Goal: Task Accomplishment & Management: Complete application form

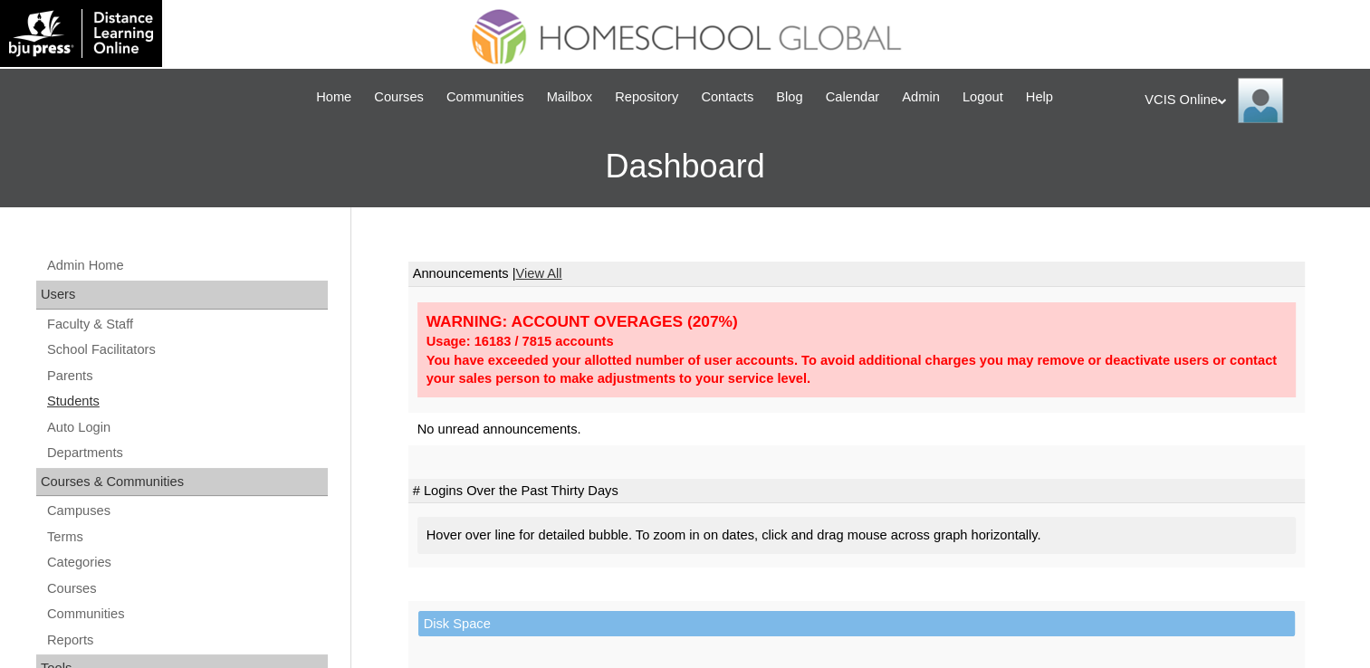
click at [87, 397] on link "Students" at bounding box center [186, 401] width 282 height 23
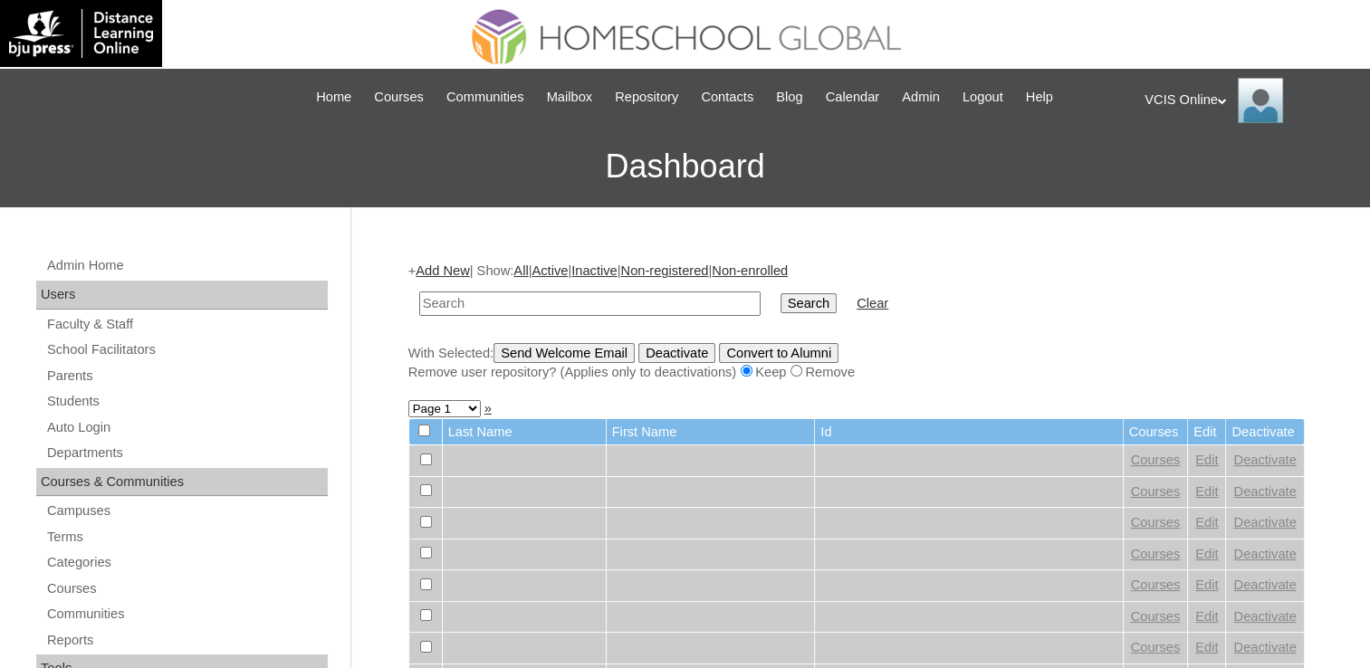
click at [599, 302] on input "text" at bounding box center [589, 304] width 341 height 24
paste input "VCIS026-10A-SA2025"
type input "VCIS026-10A-SA2025"
click at [780, 306] on input "Search" at bounding box center [808, 303] width 56 height 20
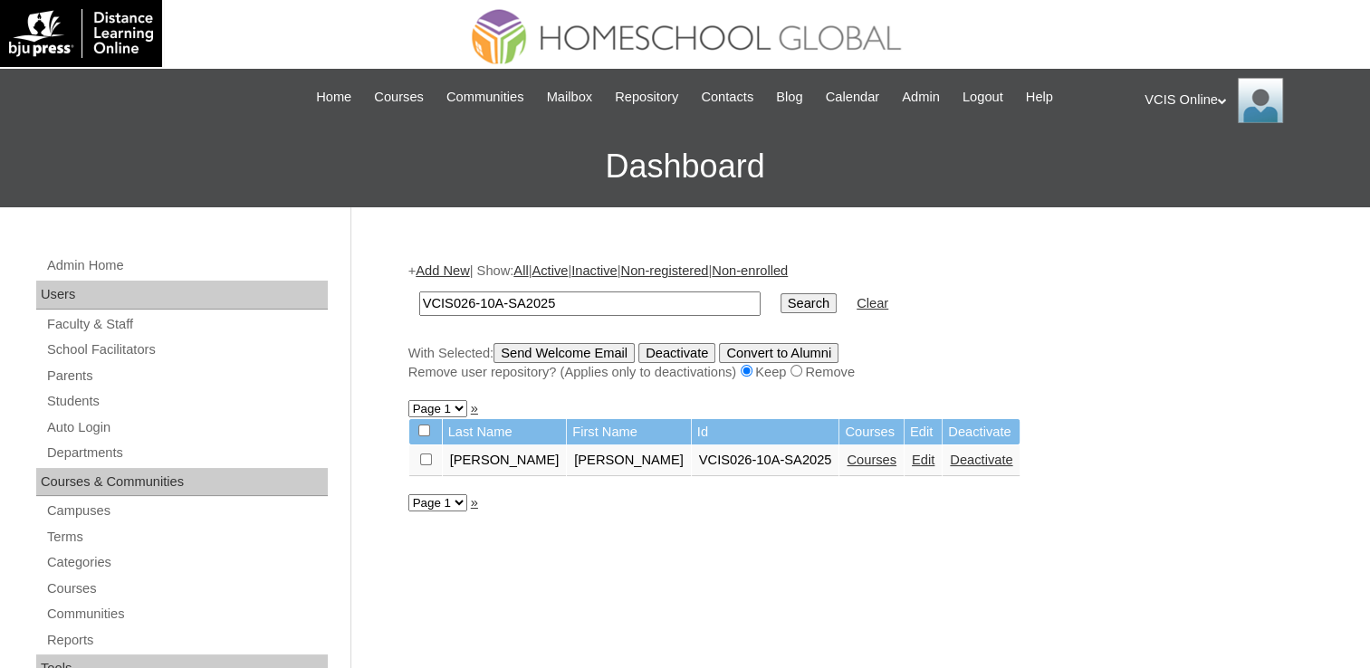
click at [846, 461] on link "Courses" at bounding box center [871, 460] width 50 height 14
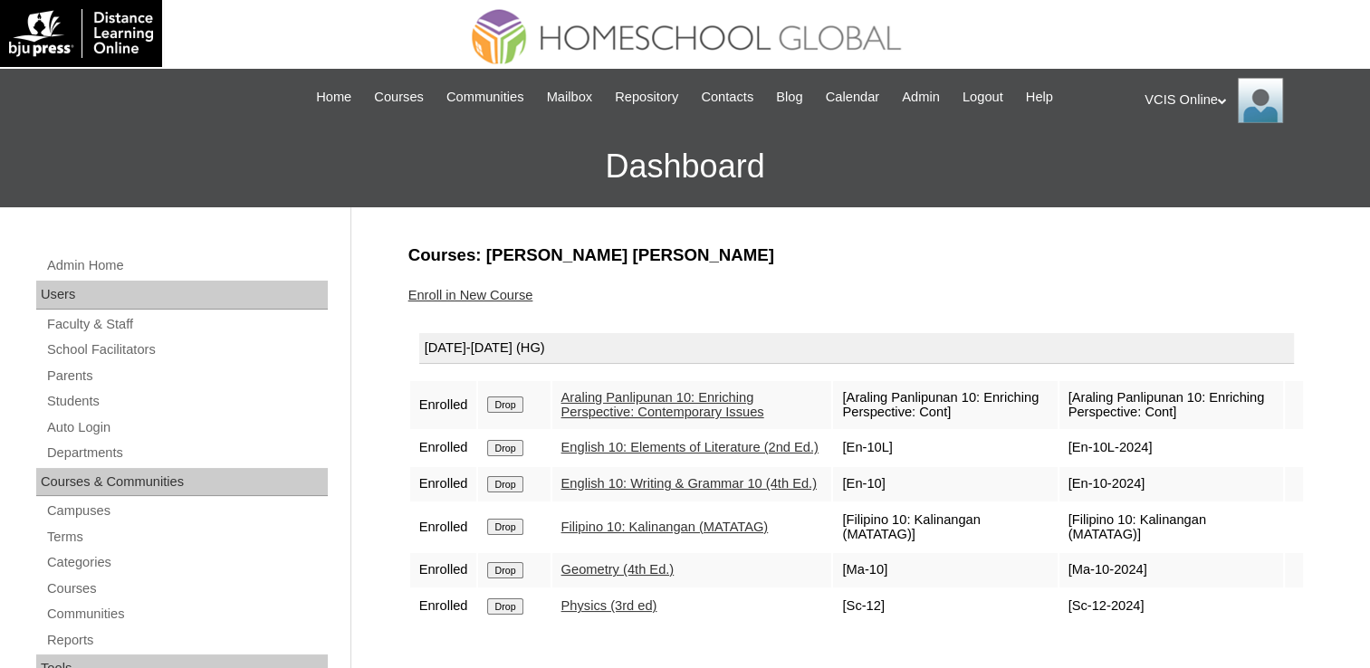
click at [490, 297] on link "Enroll in New Course" at bounding box center [470, 295] width 125 height 14
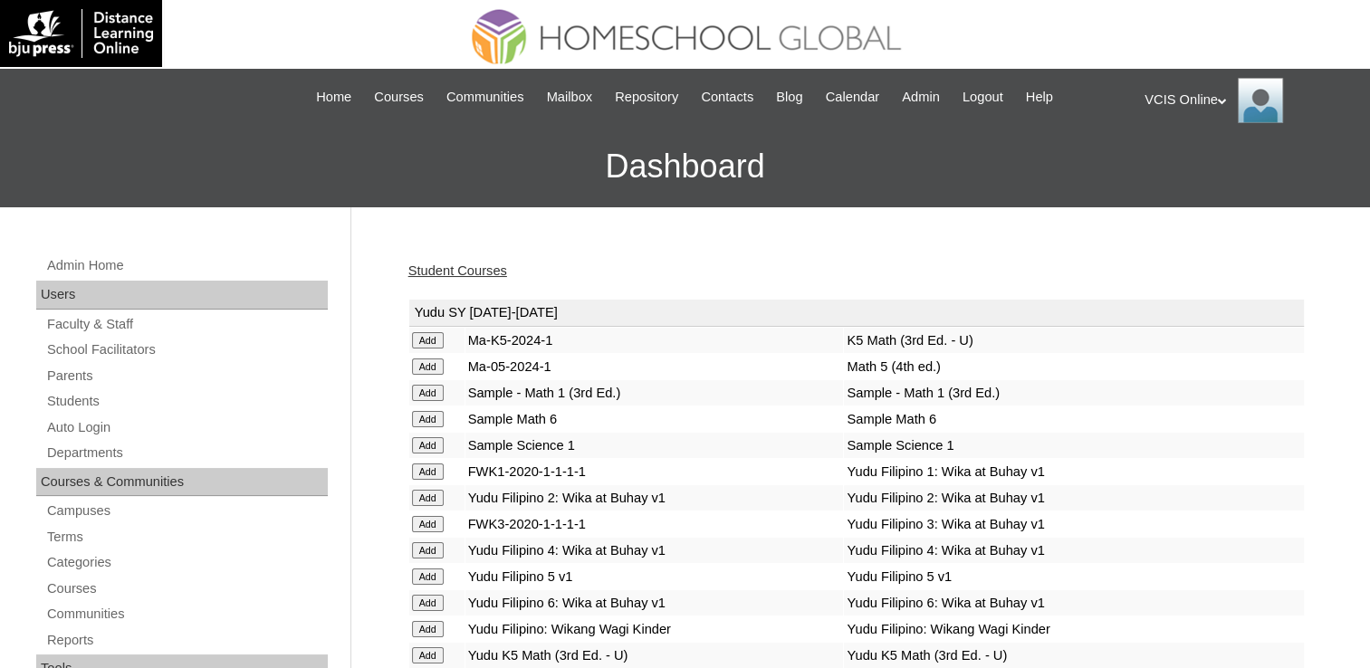
scroll to position [3630, 0]
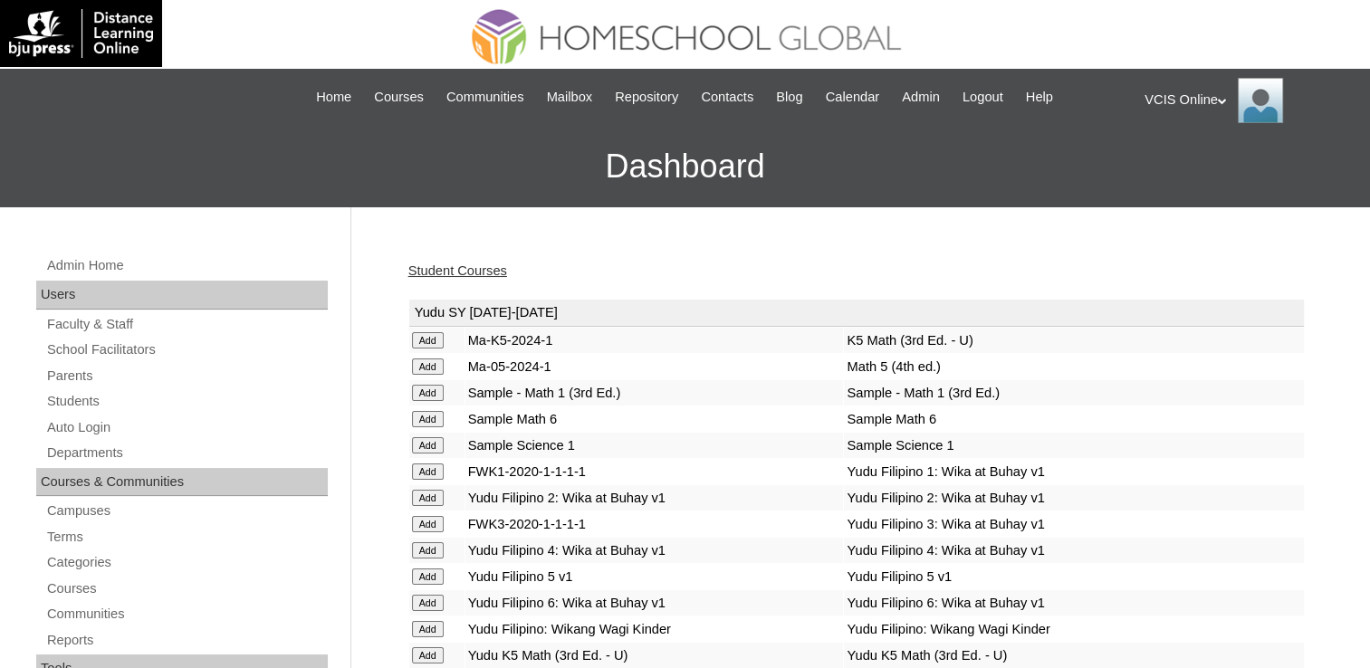
click at [445, 273] on link "Student Courses" at bounding box center [457, 270] width 99 height 14
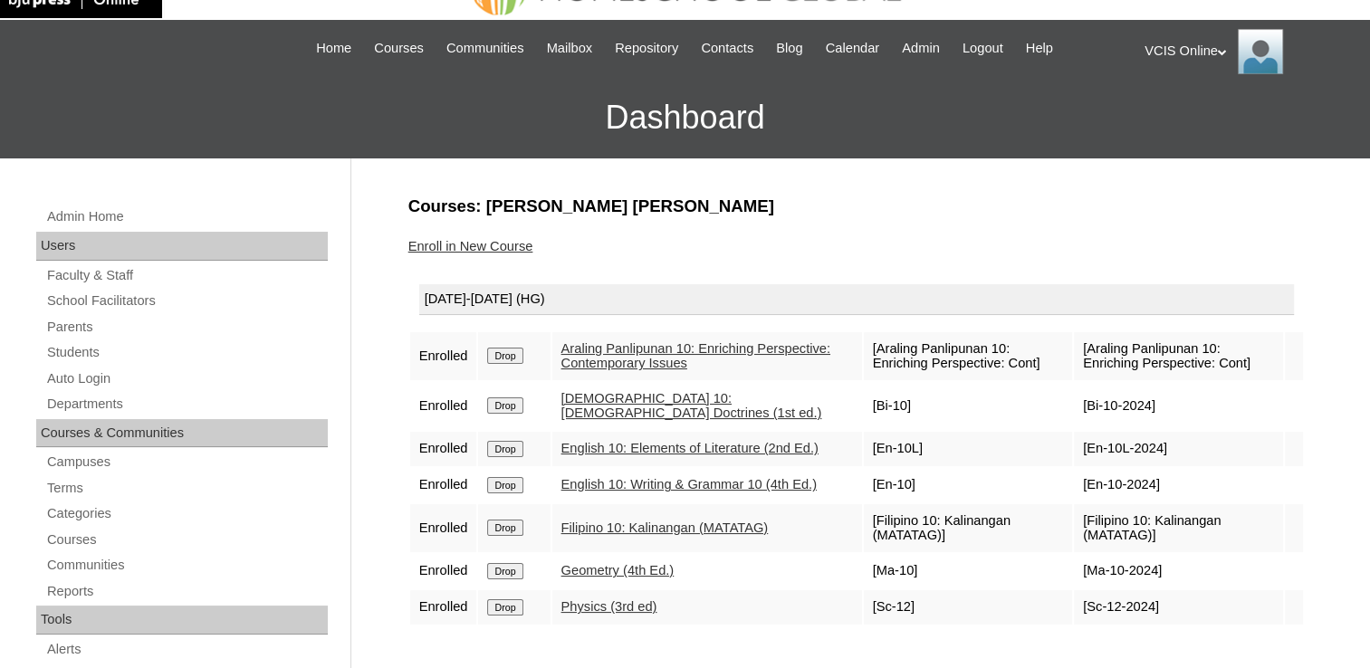
scroll to position [181, 0]
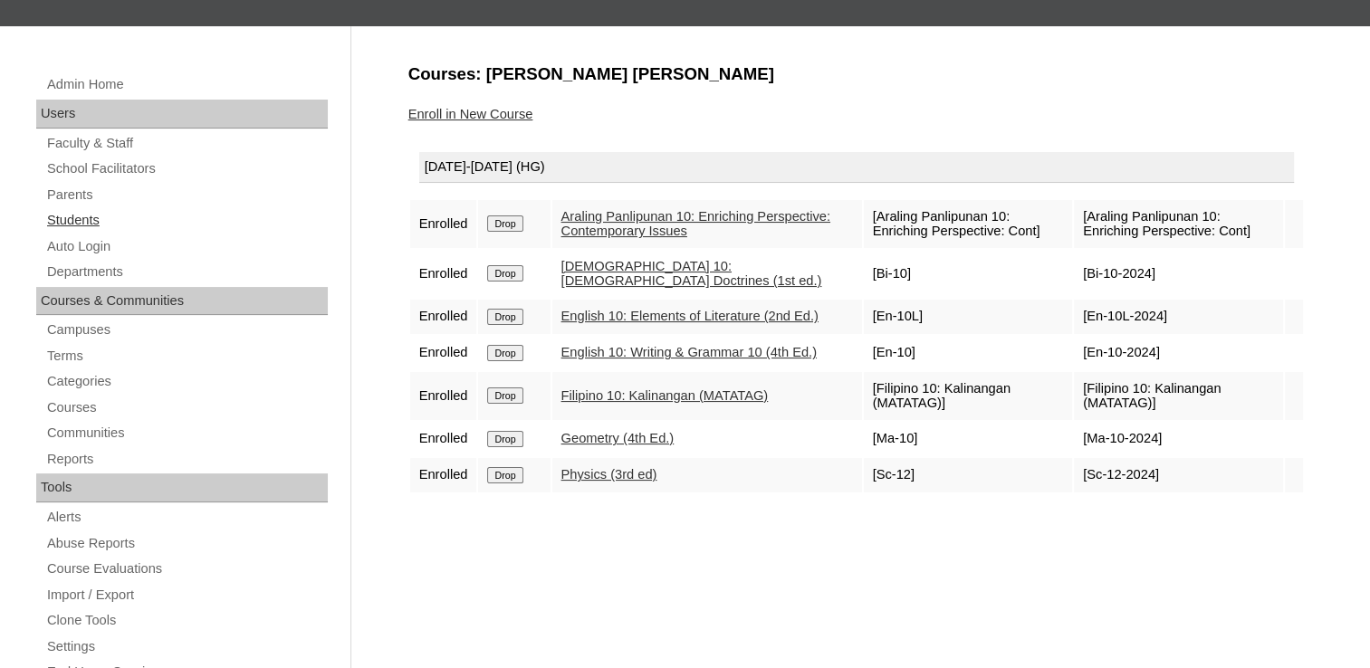
click at [81, 215] on link "Students" at bounding box center [186, 220] width 282 height 23
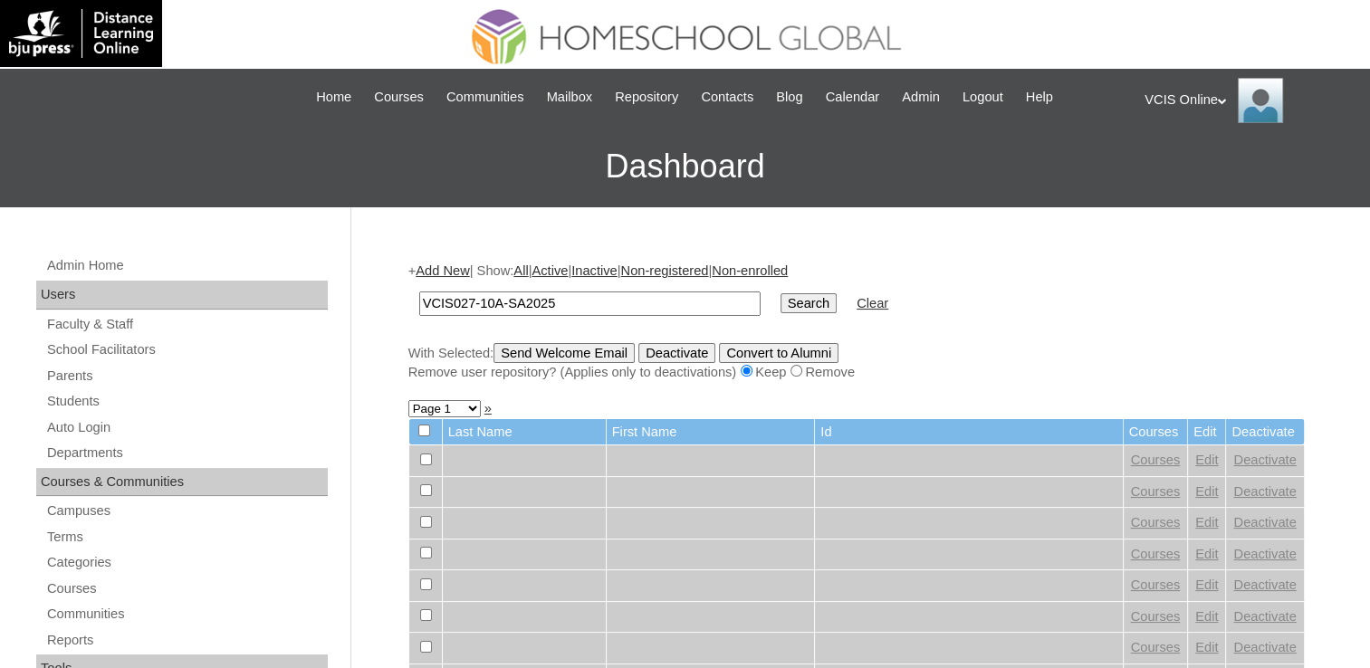
type input "VCIS027-10A-SA2025"
click at [780, 302] on input "Search" at bounding box center [808, 303] width 56 height 20
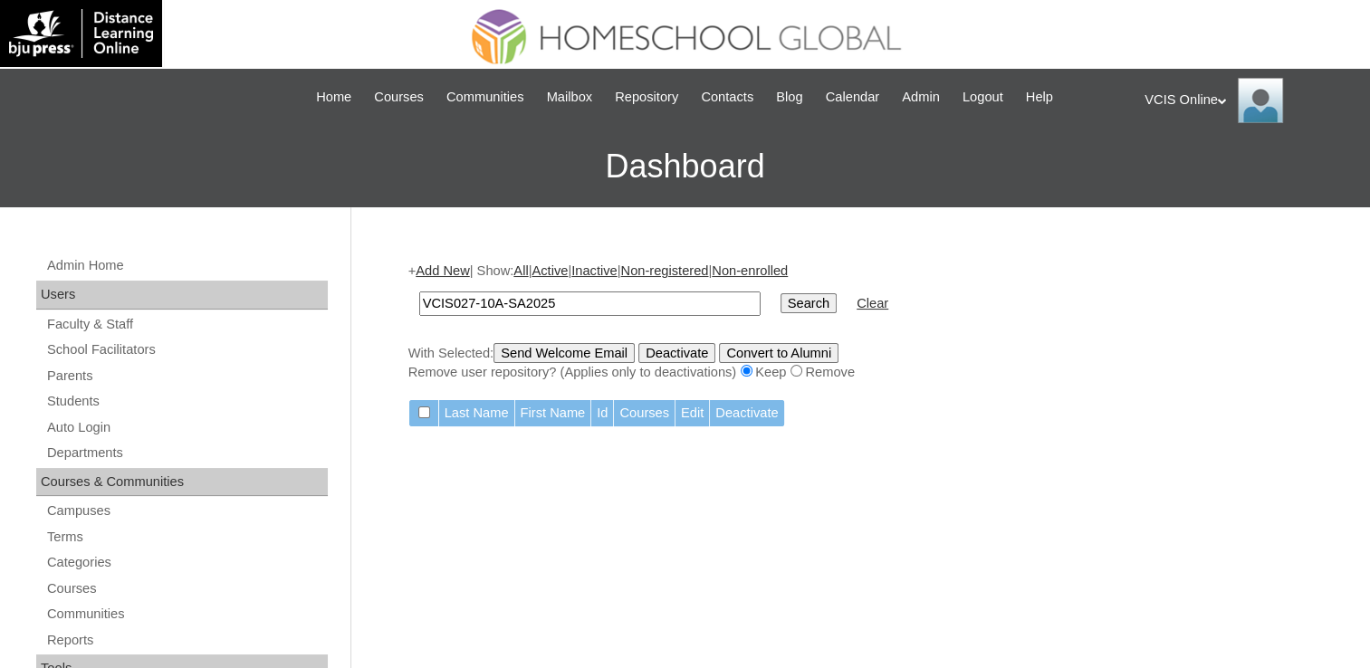
click at [445, 266] on link "Add New" at bounding box center [442, 270] width 53 height 14
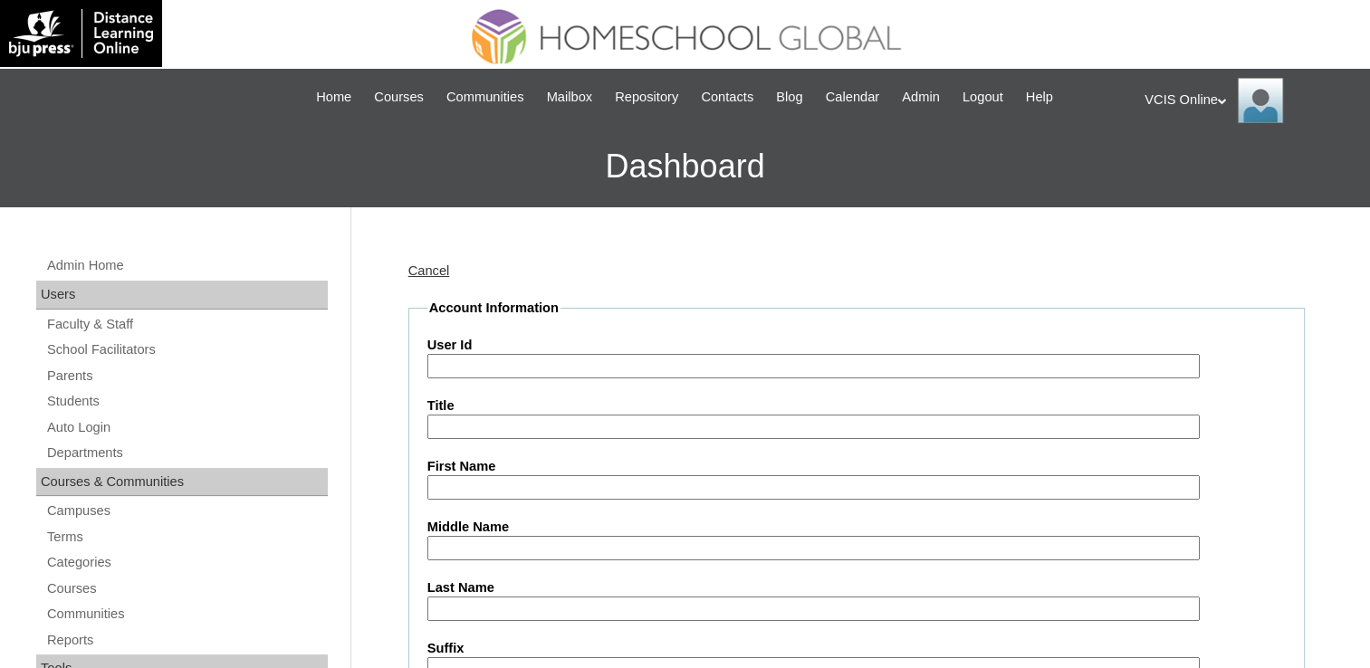
paste input "VCIS027-10A-SA2025"
click at [532, 375] on input "User Id" at bounding box center [813, 366] width 772 height 24
type input "VCIS027-10A-SA2025"
click at [459, 489] on input "First Name" at bounding box center [813, 487] width 772 height 24
click at [557, 479] on input "First Name" at bounding box center [813, 487] width 772 height 24
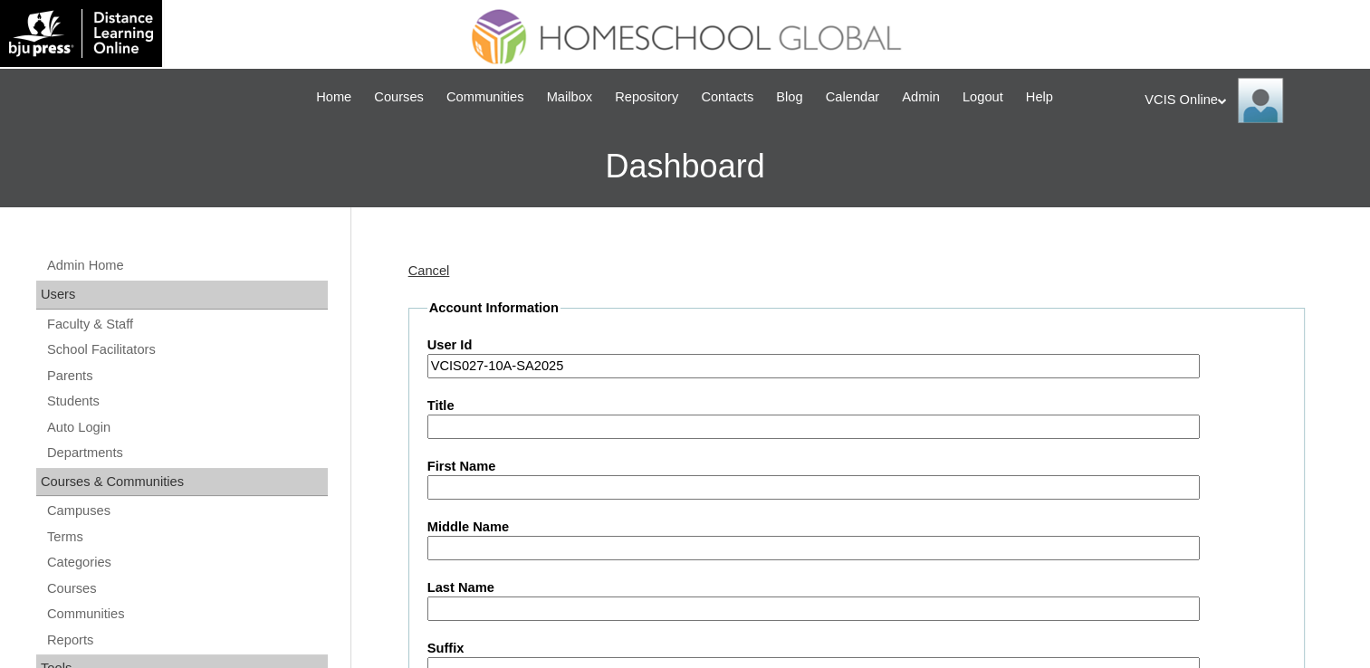
paste input "Kaelem Zurich Fuellas Montevirgen"
drag, startPoint x: 657, startPoint y: 490, endPoint x: 569, endPoint y: 490, distance: 88.7
click at [569, 490] on input "Kaelem Zurich Fuellas Montevirgen" at bounding box center [813, 487] width 772 height 24
type input "Kaelem Zurich Fuellas"
click at [502, 610] on input "Last Name" at bounding box center [813, 609] width 772 height 24
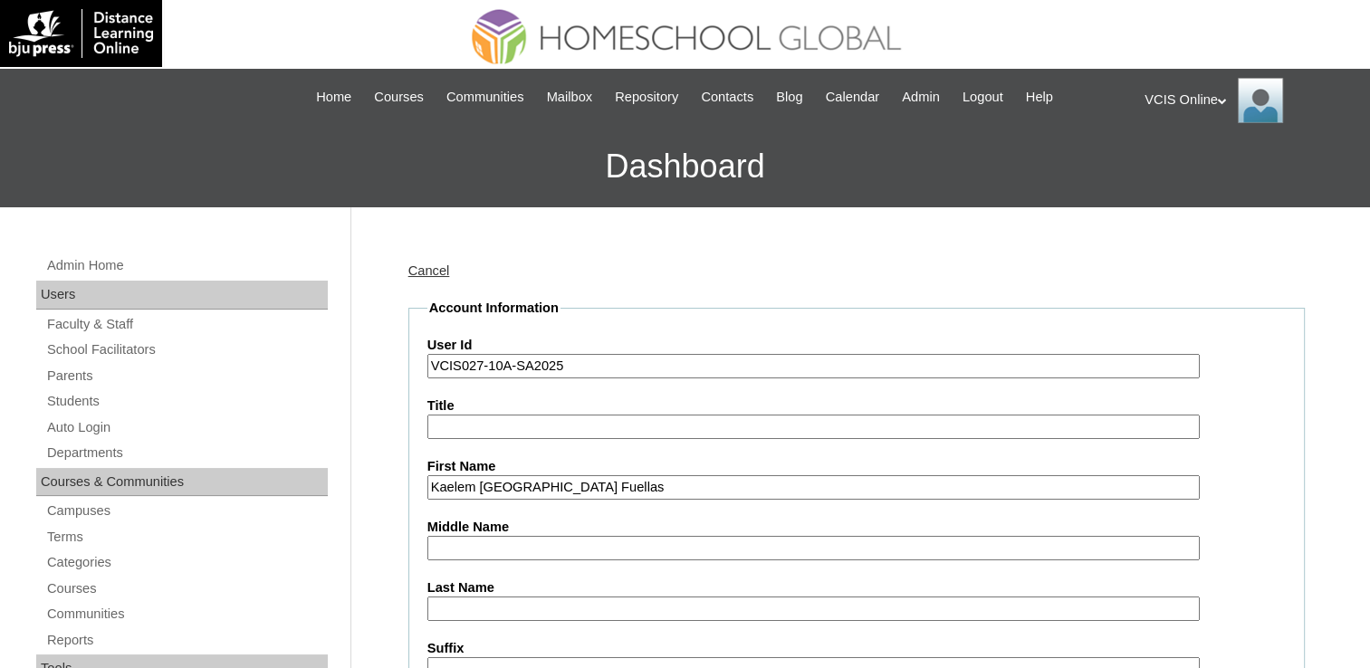
paste input "Montevirgen"
type input "Montevirgen"
drag, startPoint x: 579, startPoint y: 485, endPoint x: 521, endPoint y: 492, distance: 59.2
click at [521, 492] on input "Kaelem Zurich Fuellas" at bounding box center [813, 487] width 772 height 24
type input "Kaelem Zurich"
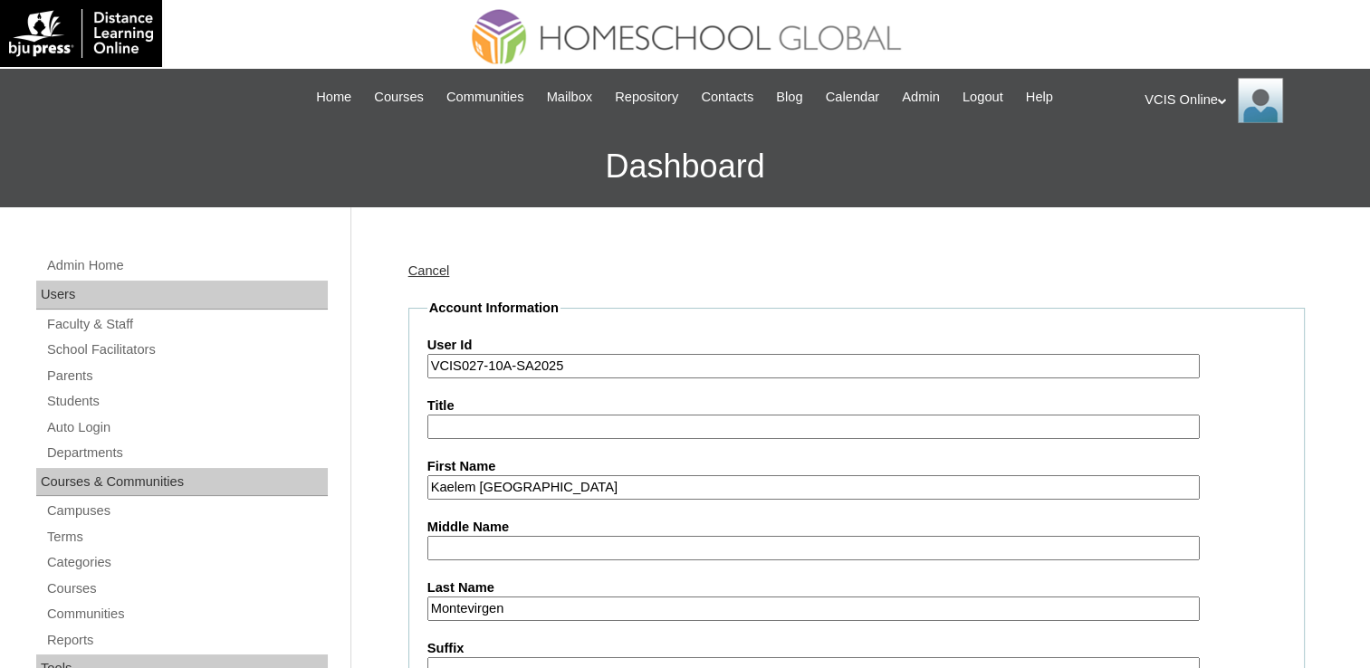
click at [494, 556] on input "Middle Name" at bounding box center [813, 548] width 772 height 24
paste input "Fuellas"
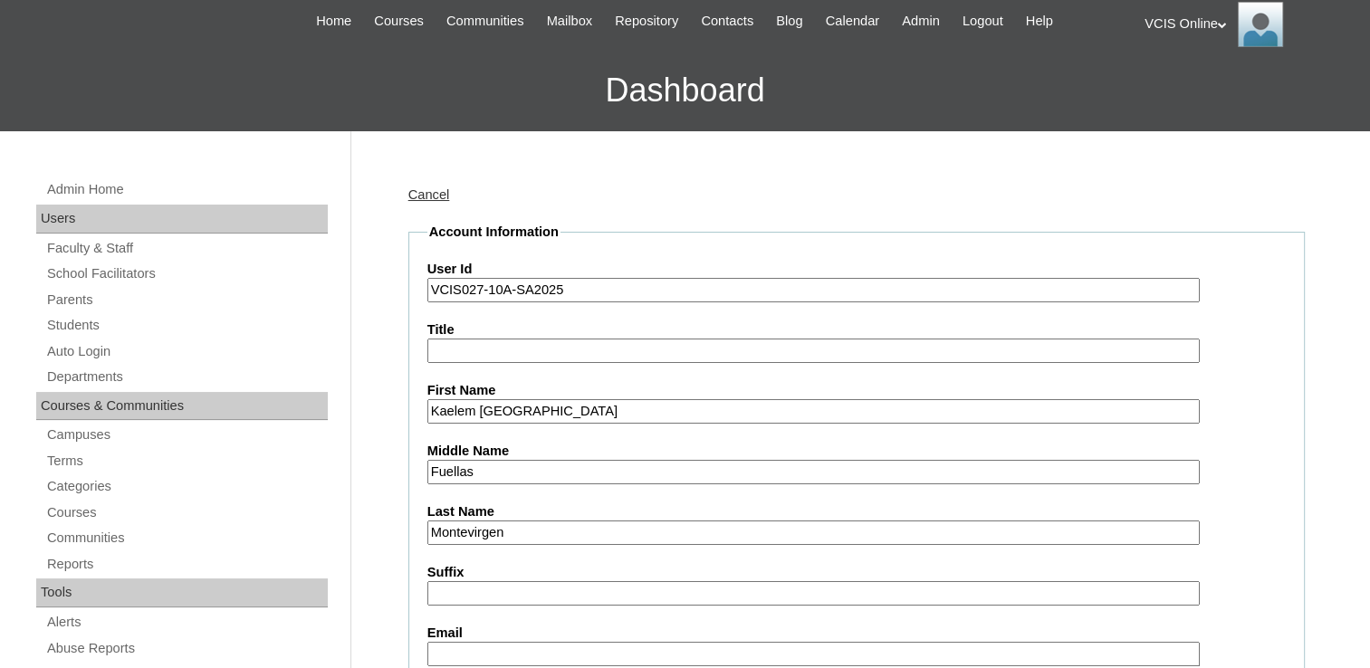
scroll to position [181, 0]
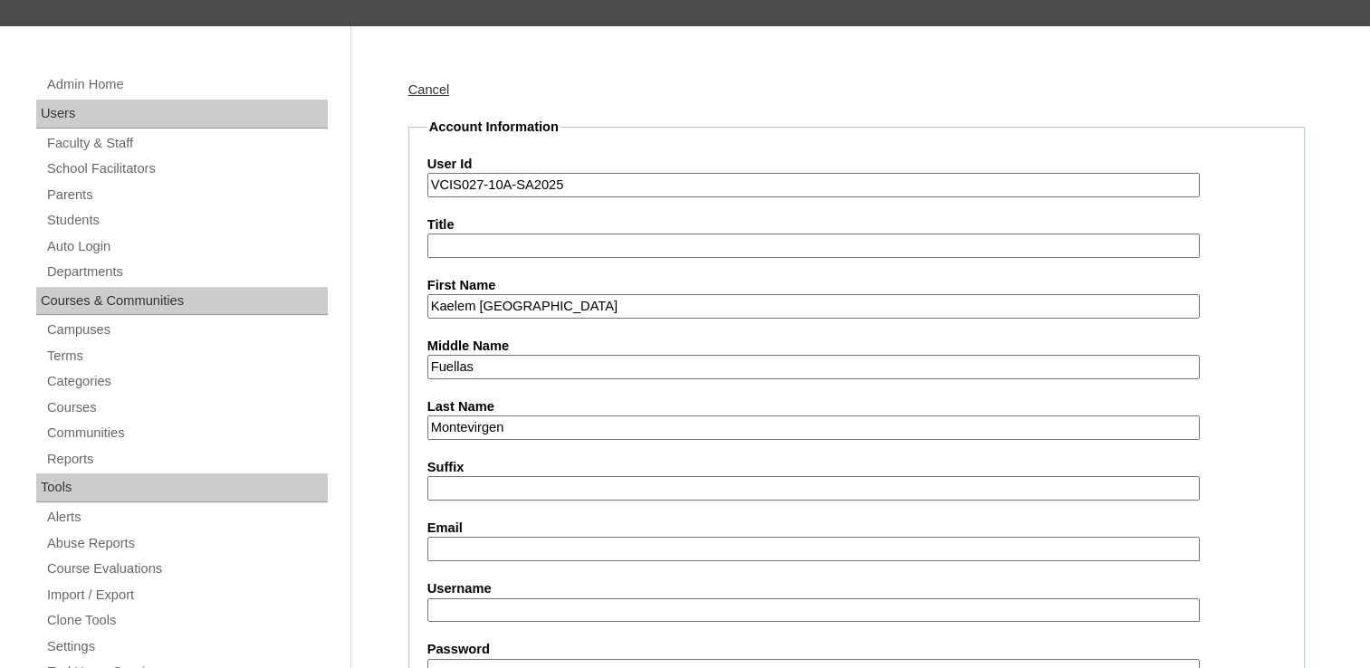
type input "Fuellas"
click at [492, 552] on input "Email" at bounding box center [813, 549] width 772 height 24
click at [485, 548] on input "Email" at bounding box center [813, 549] width 772 height 24
paste input "kzmontevirgen.student@vcis.edu.ph"
type input "kzmontevirgen.student@vcis.edu.ph"
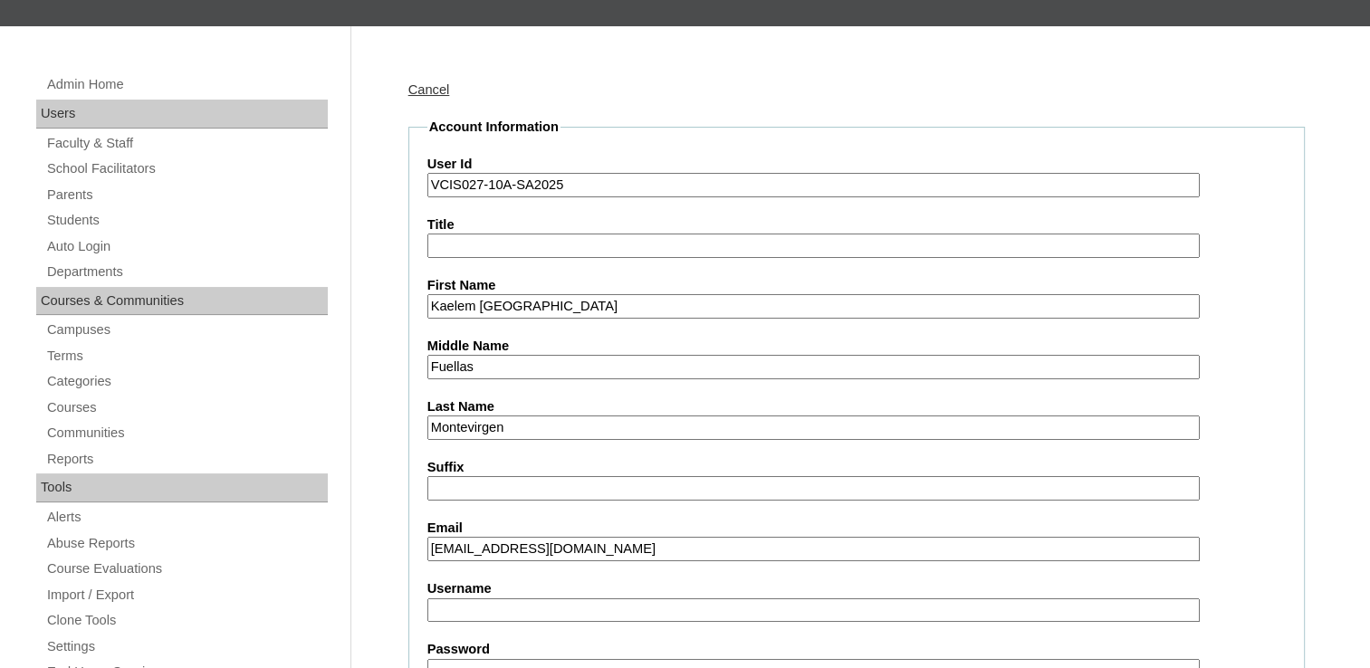
click at [544, 606] on input "Username" at bounding box center [813, 610] width 772 height 24
paste input "kaelem.montevirgen2025"
click at [492, 600] on input "Username" at bounding box center [813, 610] width 772 height 24
type input "kaelem.montevirgen2025"
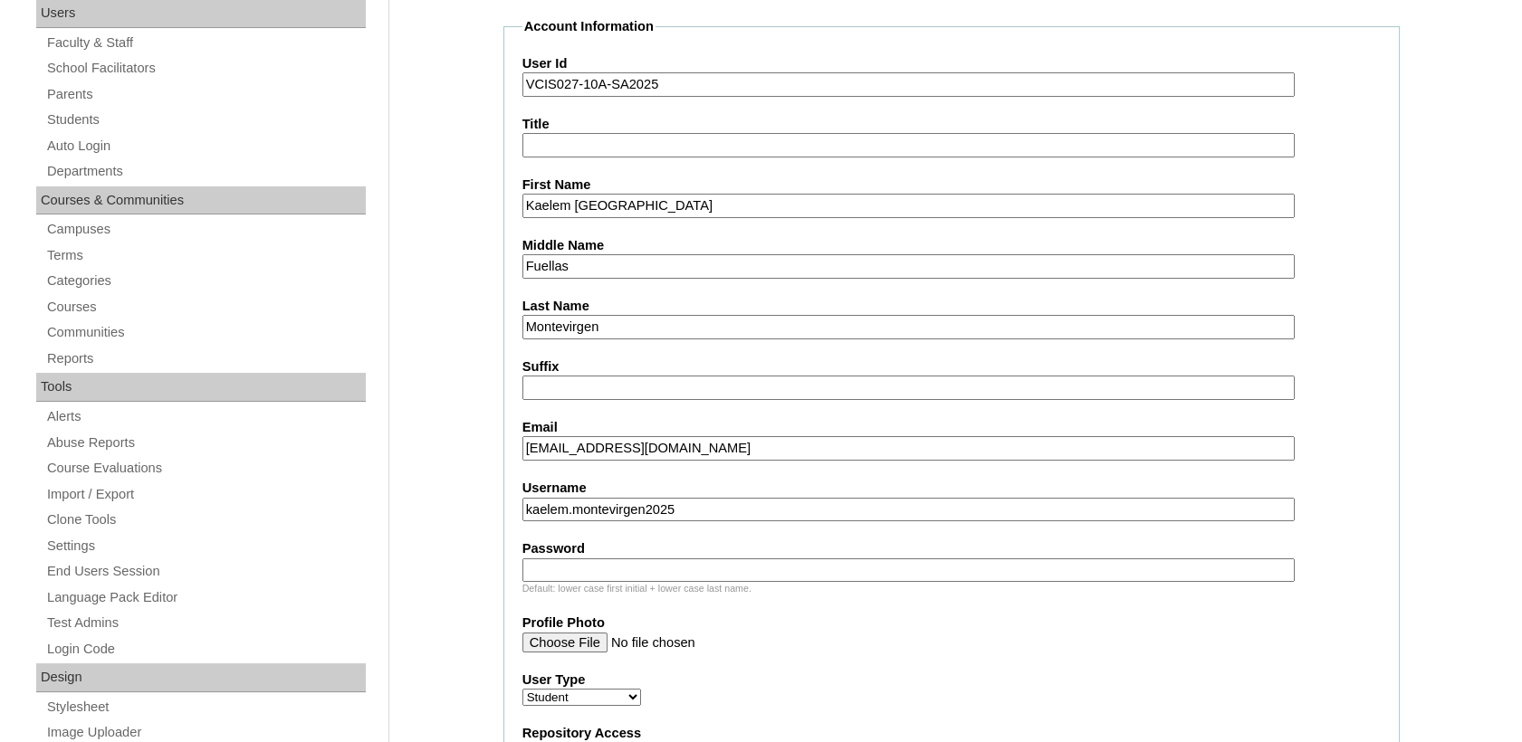
click at [622, 642] on input "Profile Photo" at bounding box center [908, 643] width 772 height 20
click at [619, 576] on input "Password" at bounding box center [908, 571] width 772 height 24
paste input "DfaaAg"
type input "DfaaAg"
click at [962, 654] on fieldset "Account Information User Id VCIS027-10A-SA2025 Title First Name Kaelem Zurich M…" at bounding box center [951, 749] width 896 height 1464
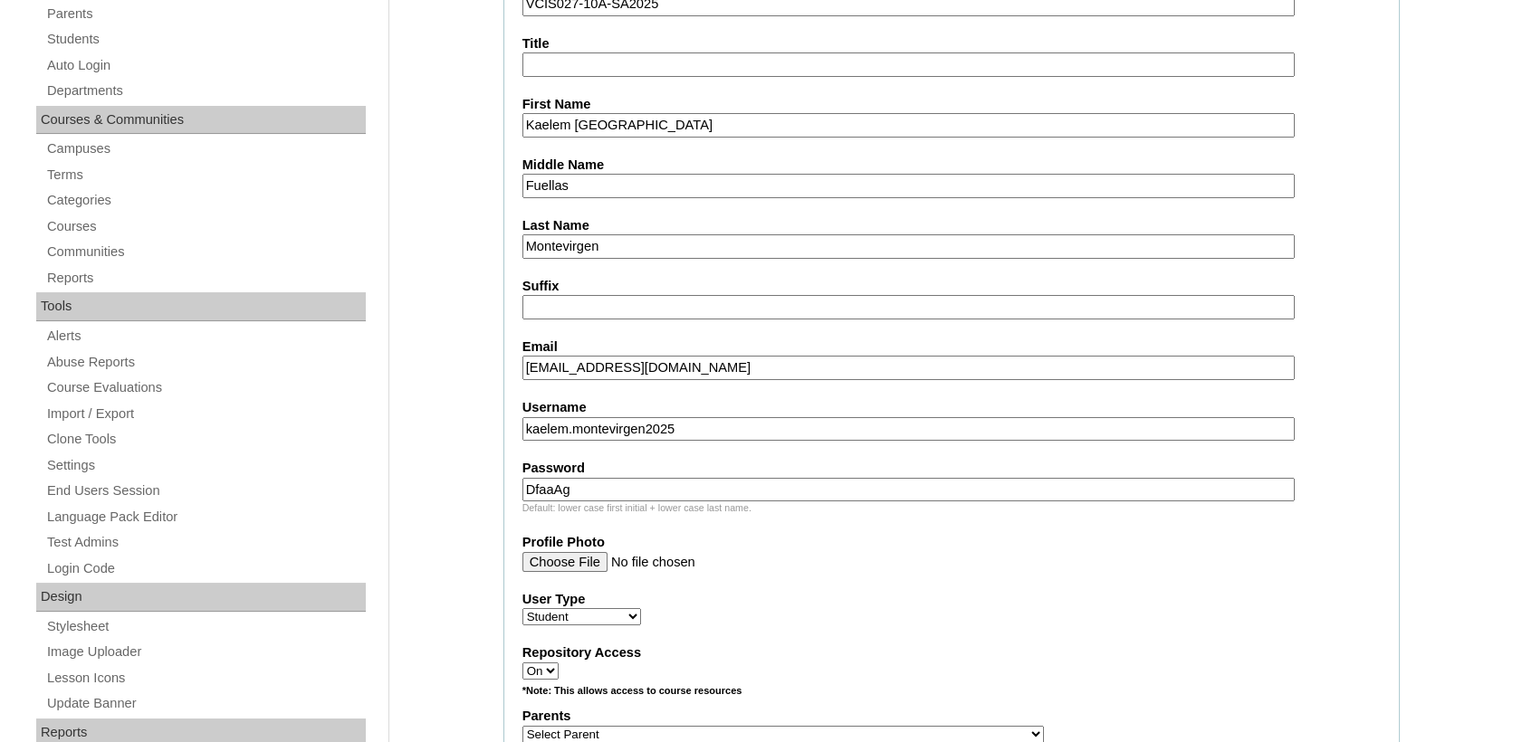
scroll to position [483, 0]
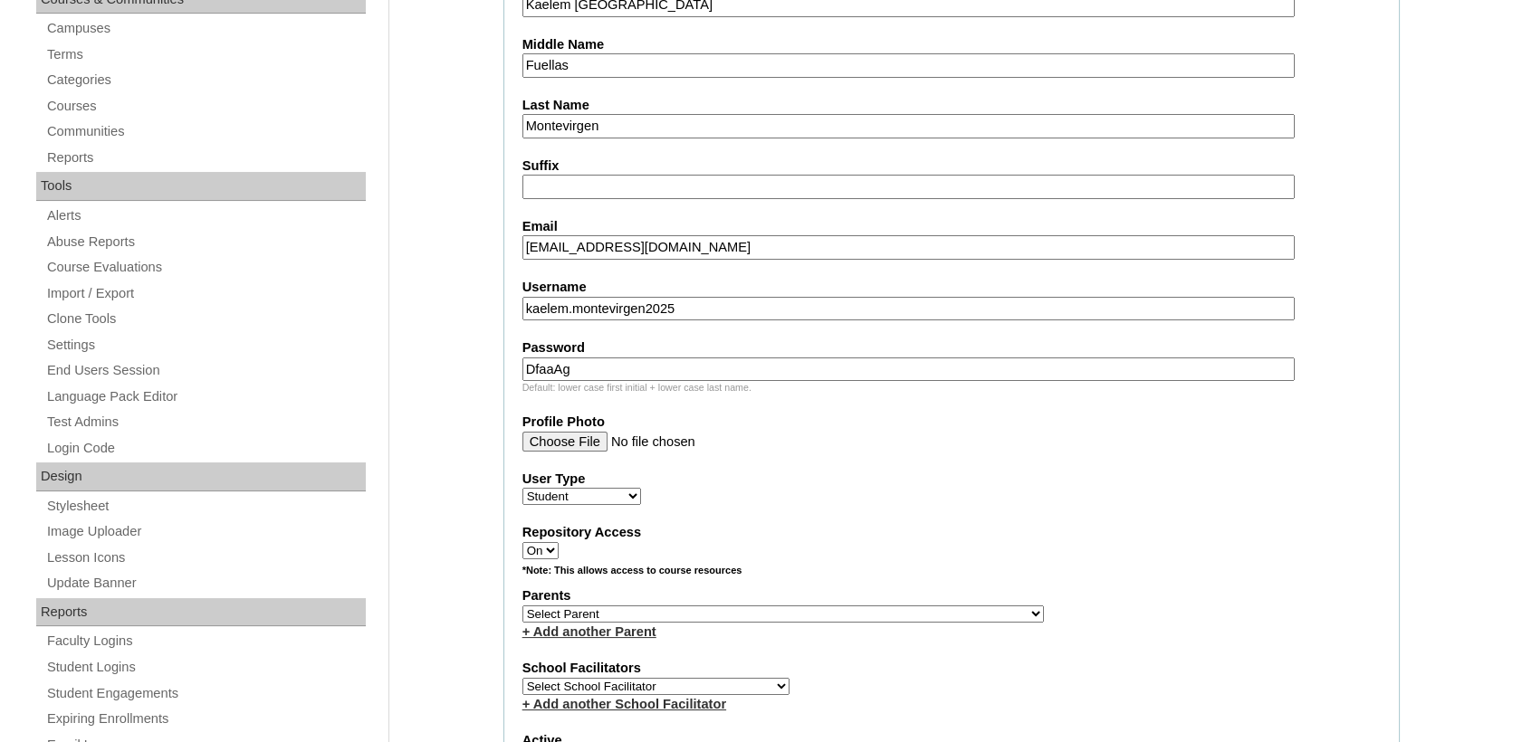
click at [559, 609] on select "Select Parent , , , , , , , , , , , , , , , , , , , , , , , , , , , , , , , , ,…" at bounding box center [782, 614] width 521 height 17
select select "43273"
click at [522, 606] on select "Select Parent , , , , , , , , , , , , , , , , , , , , , , , , , , , , , , , , ,…" at bounding box center [782, 614] width 521 height 17
click at [616, 679] on select "Select School Facilitator Norman Añain Ruffa Abadijas Mary Abella Gloryfe Abion…" at bounding box center [655, 686] width 267 height 17
select select "36432"
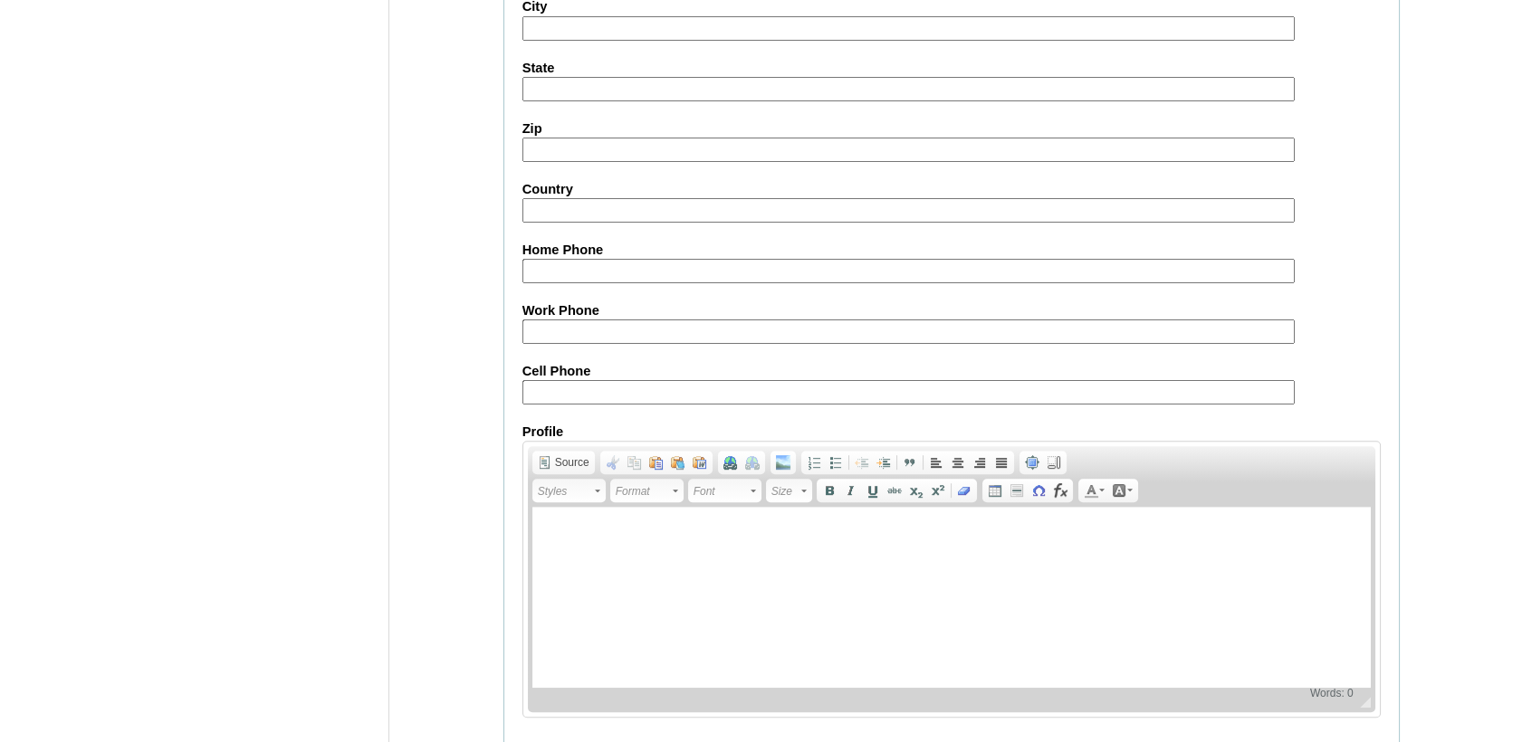
scroll to position [2000, 0]
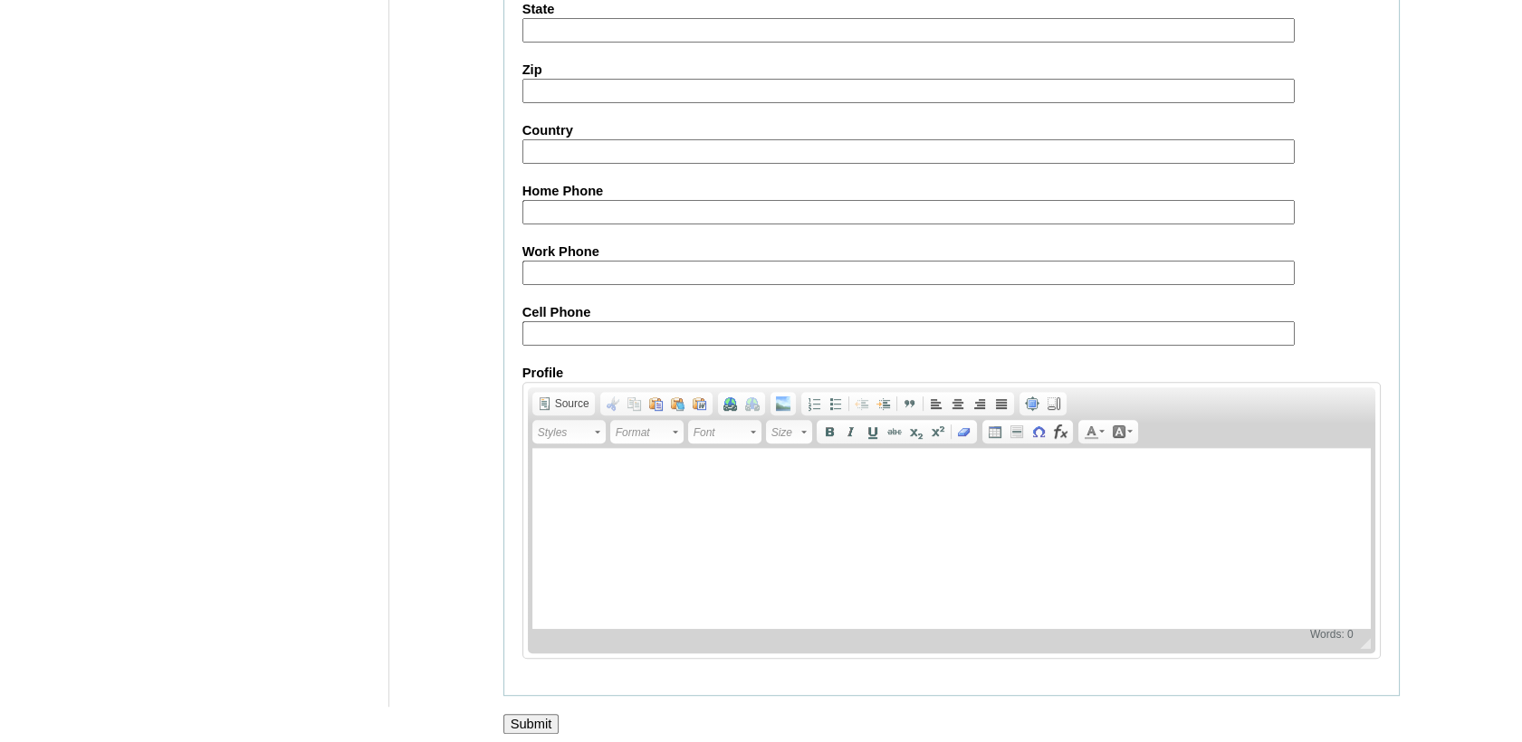
click at [526, 714] on input "Submit" at bounding box center [531, 724] width 56 height 20
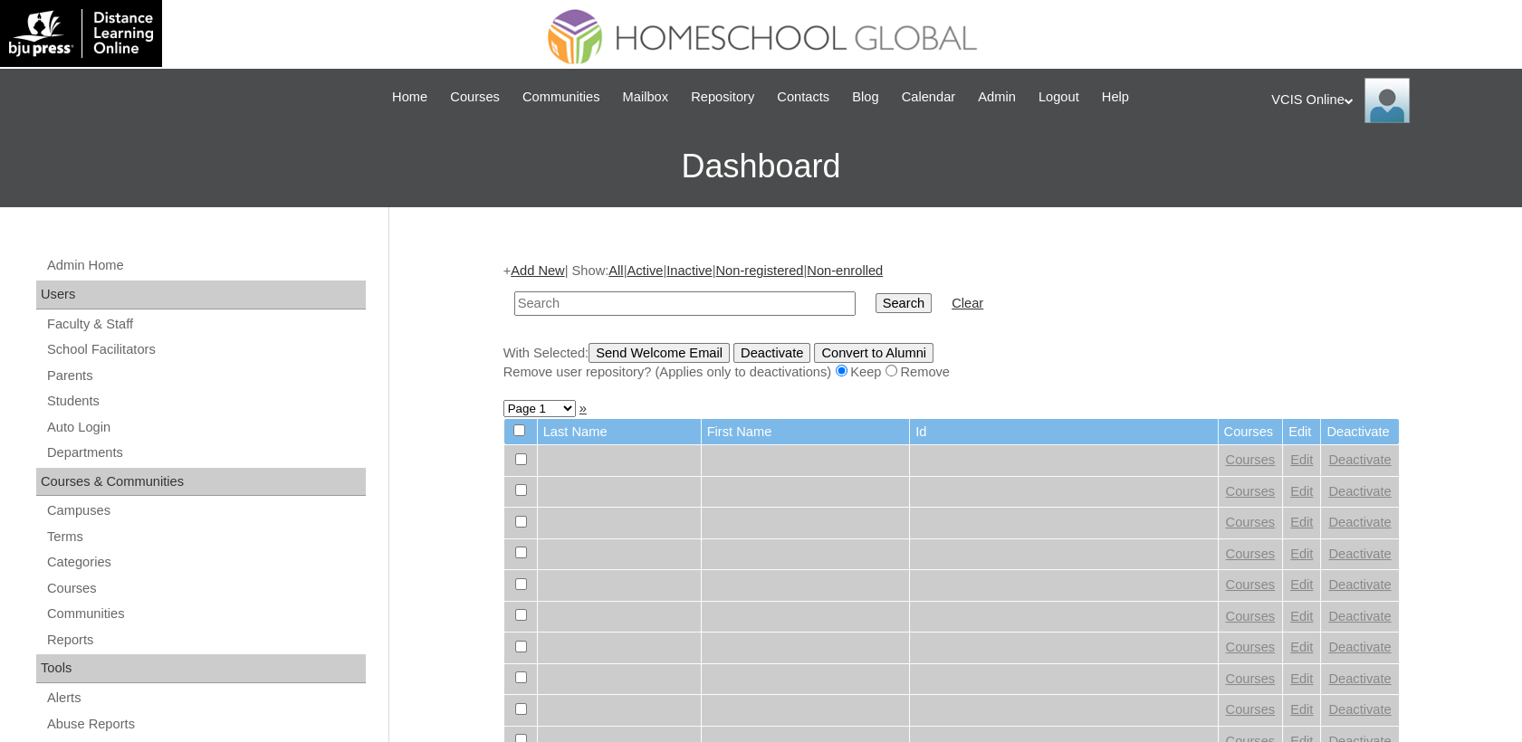
paste input "VCIS027-10A-SA2025"
click at [582, 301] on input "text" at bounding box center [684, 304] width 341 height 24
type input "VCIS027-10A-SA2025"
click at [875, 306] on input "Search" at bounding box center [903, 303] width 56 height 20
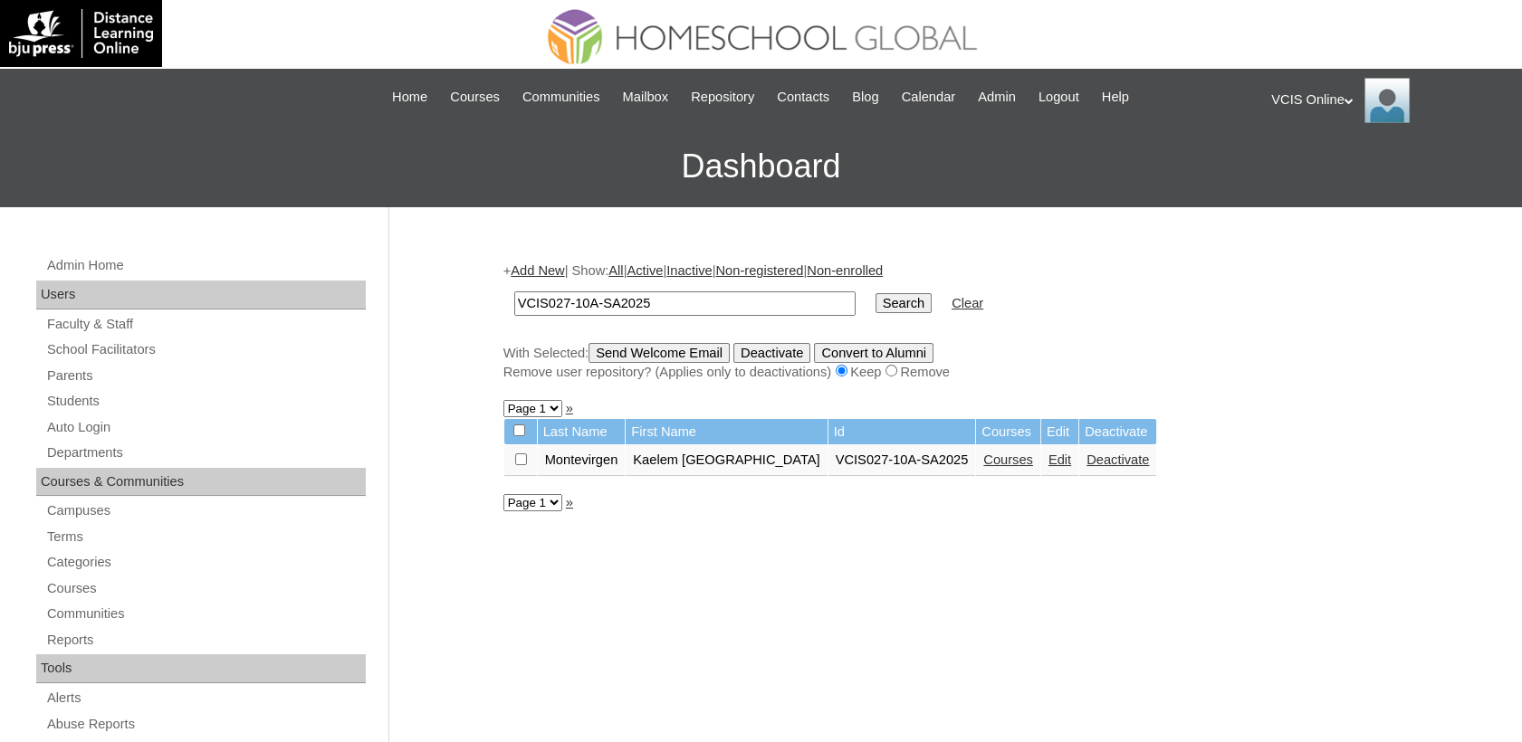
click at [983, 460] on link "Courses" at bounding box center [1008, 460] width 50 height 14
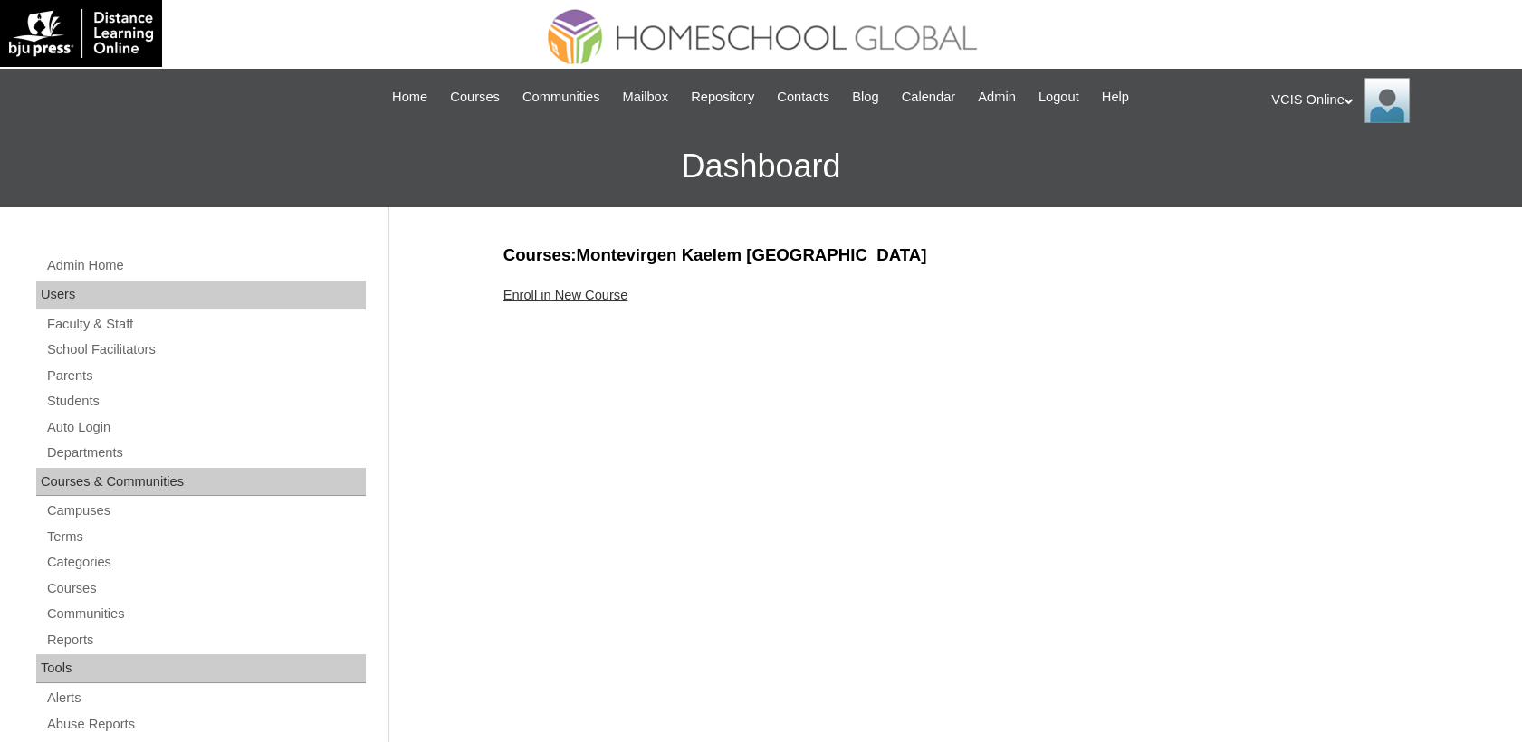
click at [600, 301] on link "Enroll in New Course" at bounding box center [565, 295] width 125 height 14
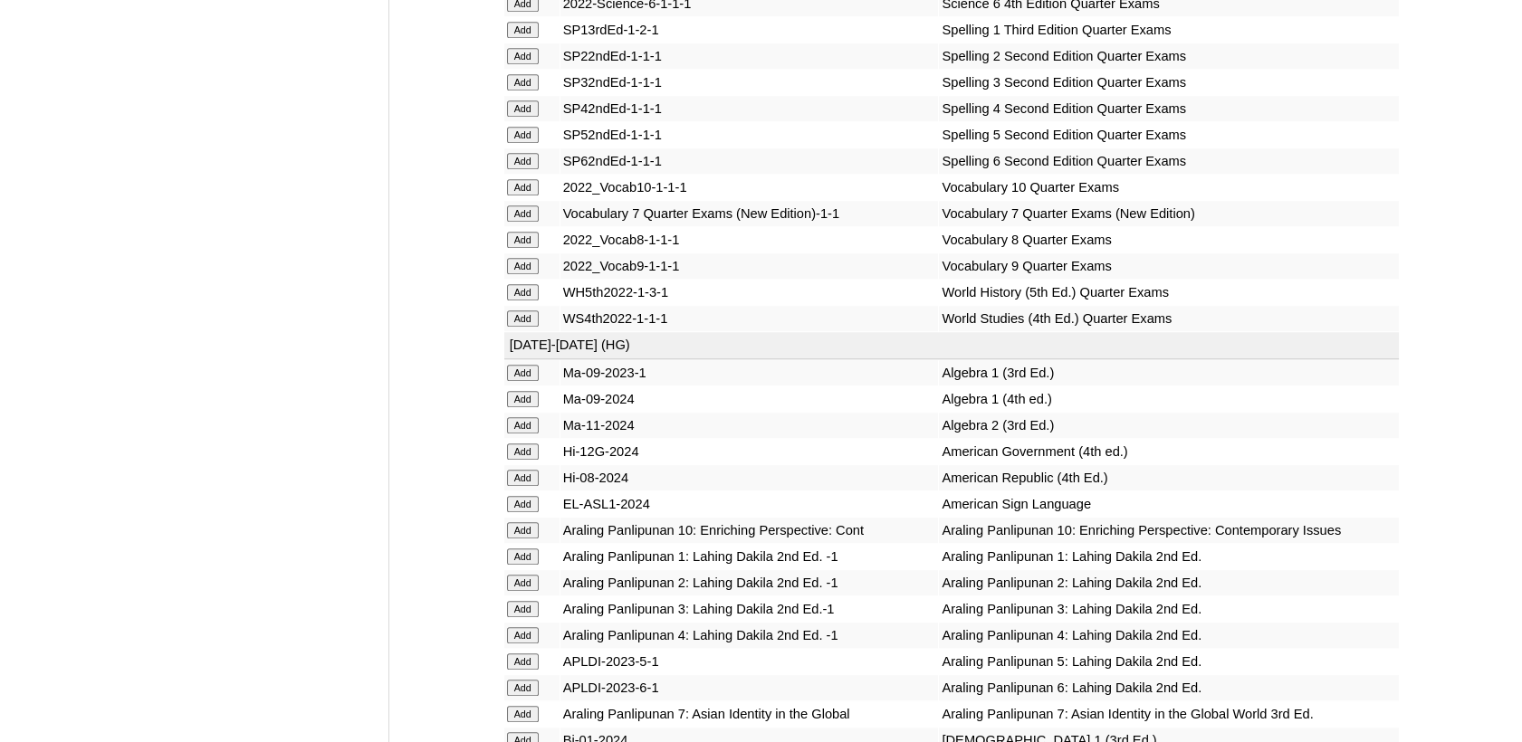
scroll to position [5200, 0]
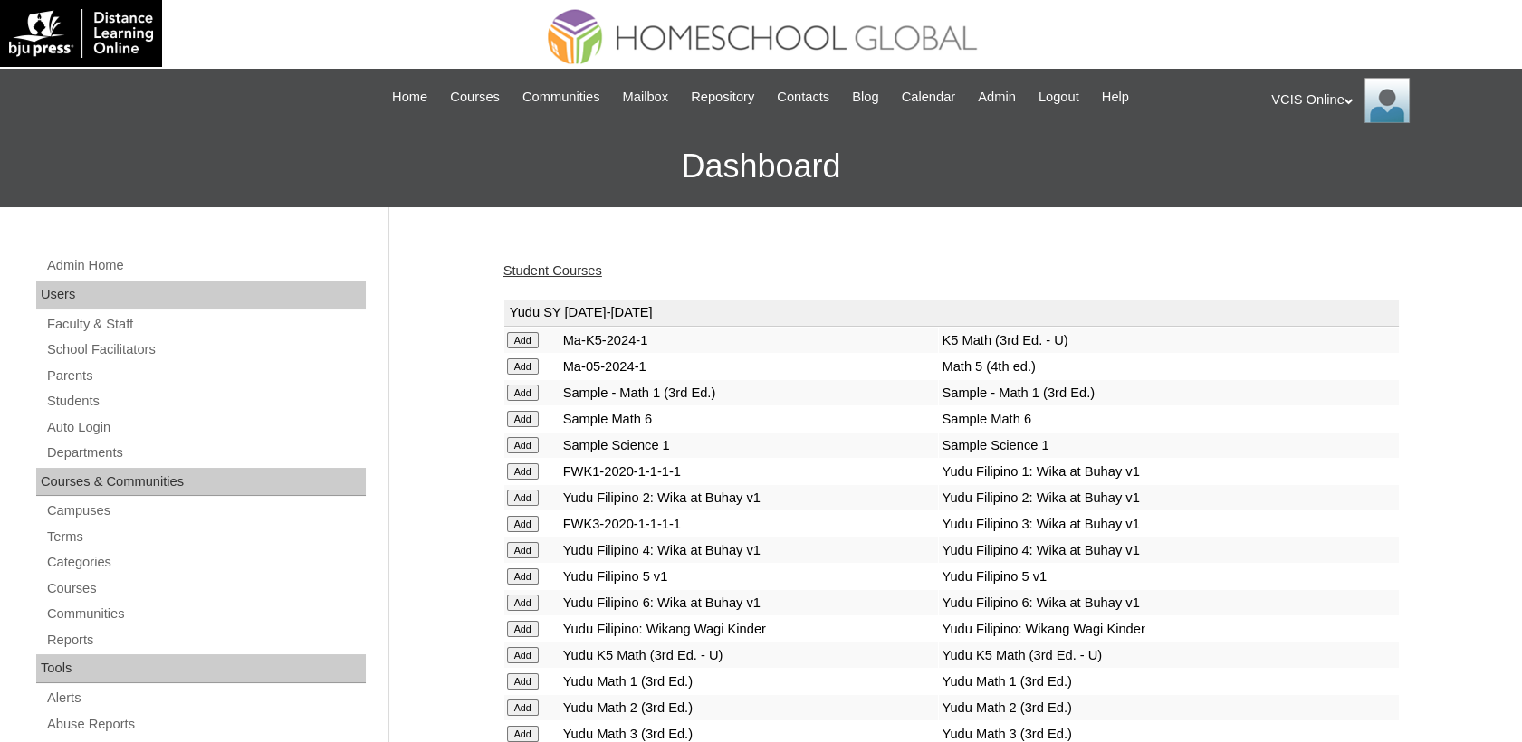
scroll to position [4311, 0]
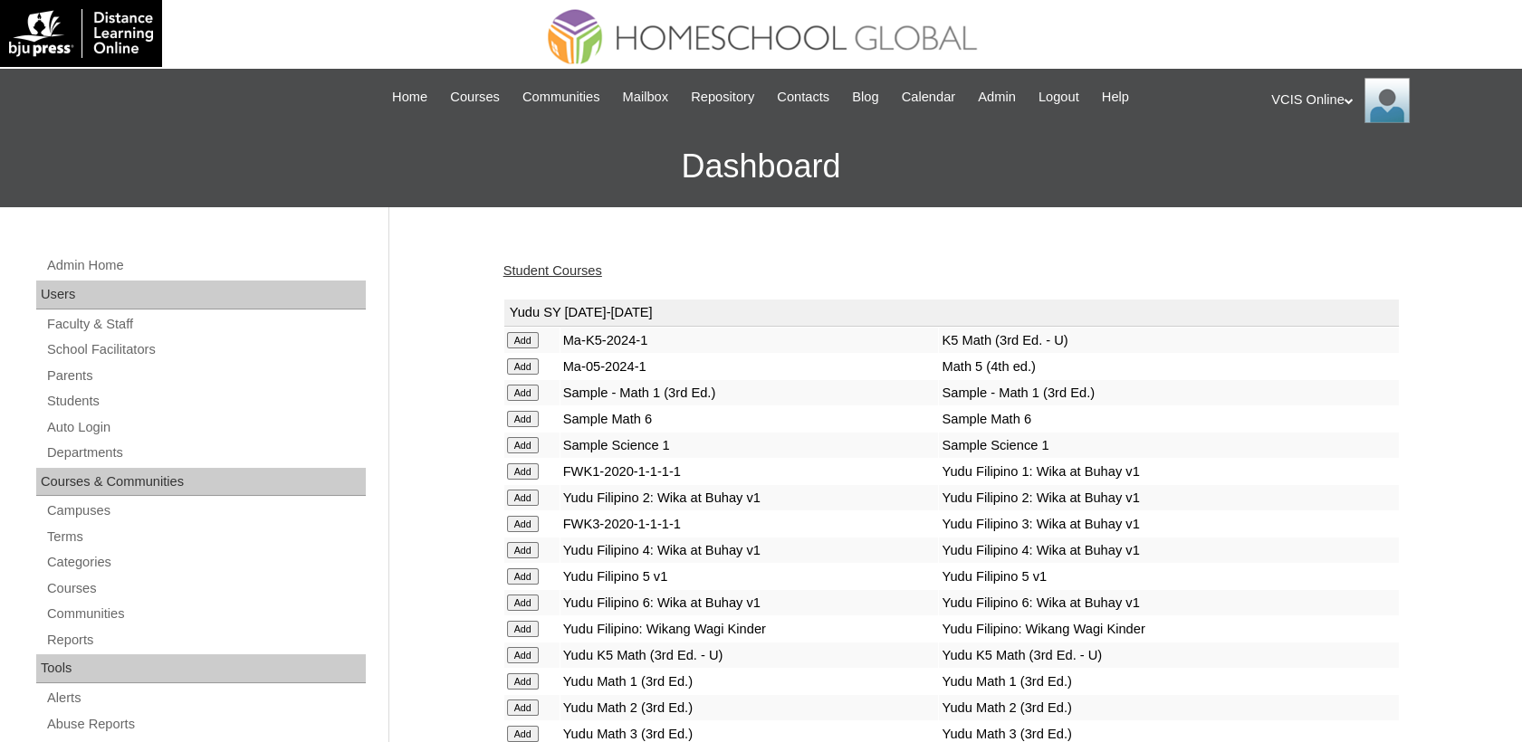
scroll to position [6247, 0]
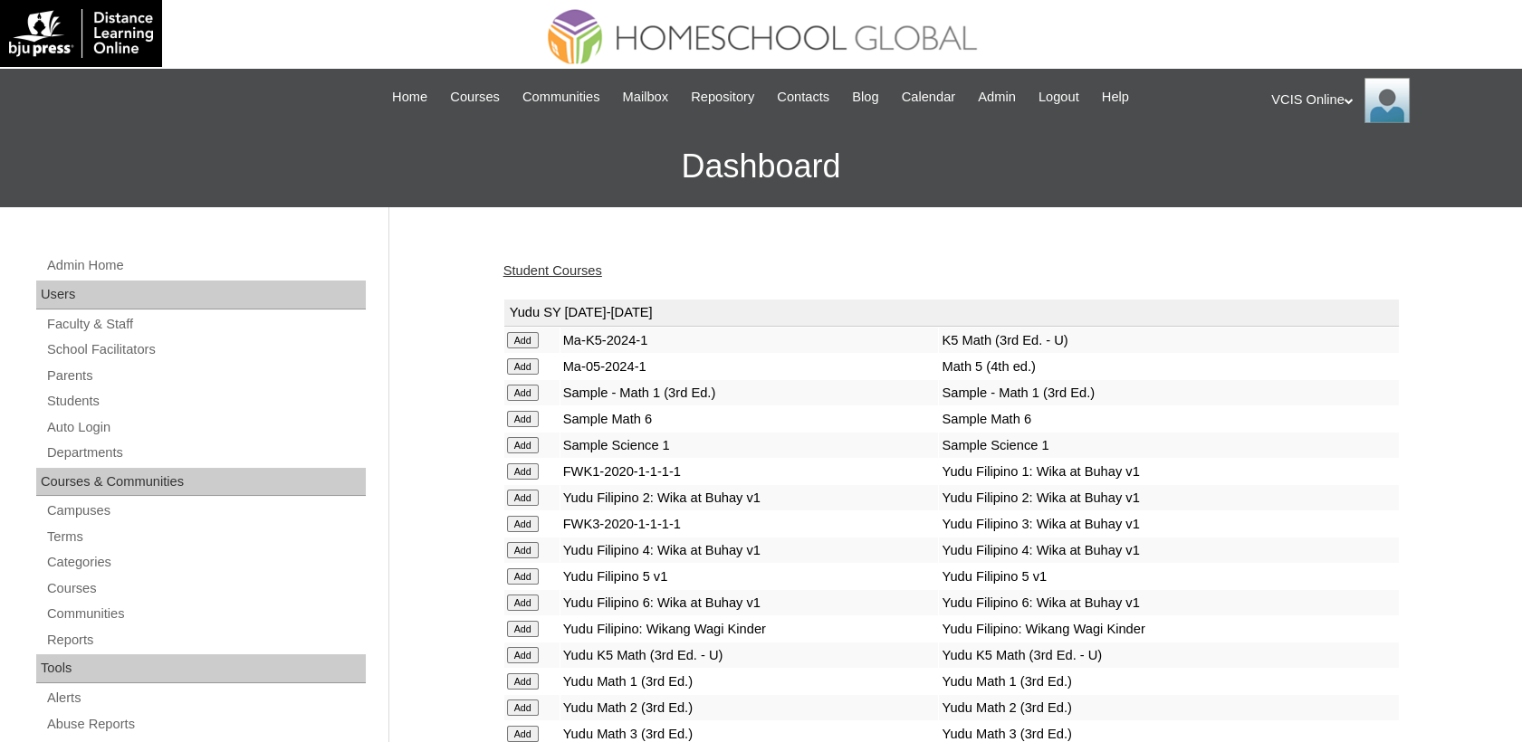
scroll to position [3343, 0]
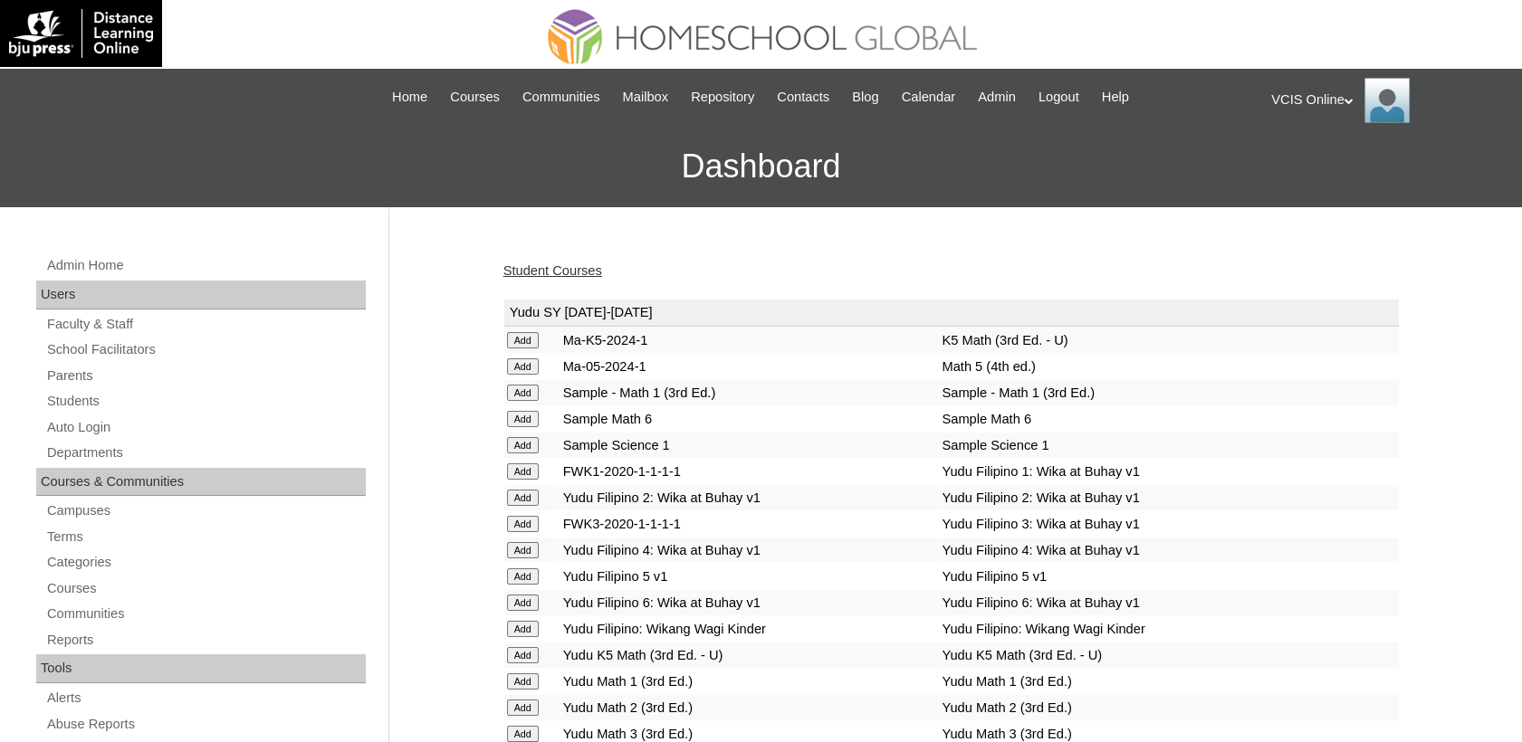
scroll to position [3605, 0]
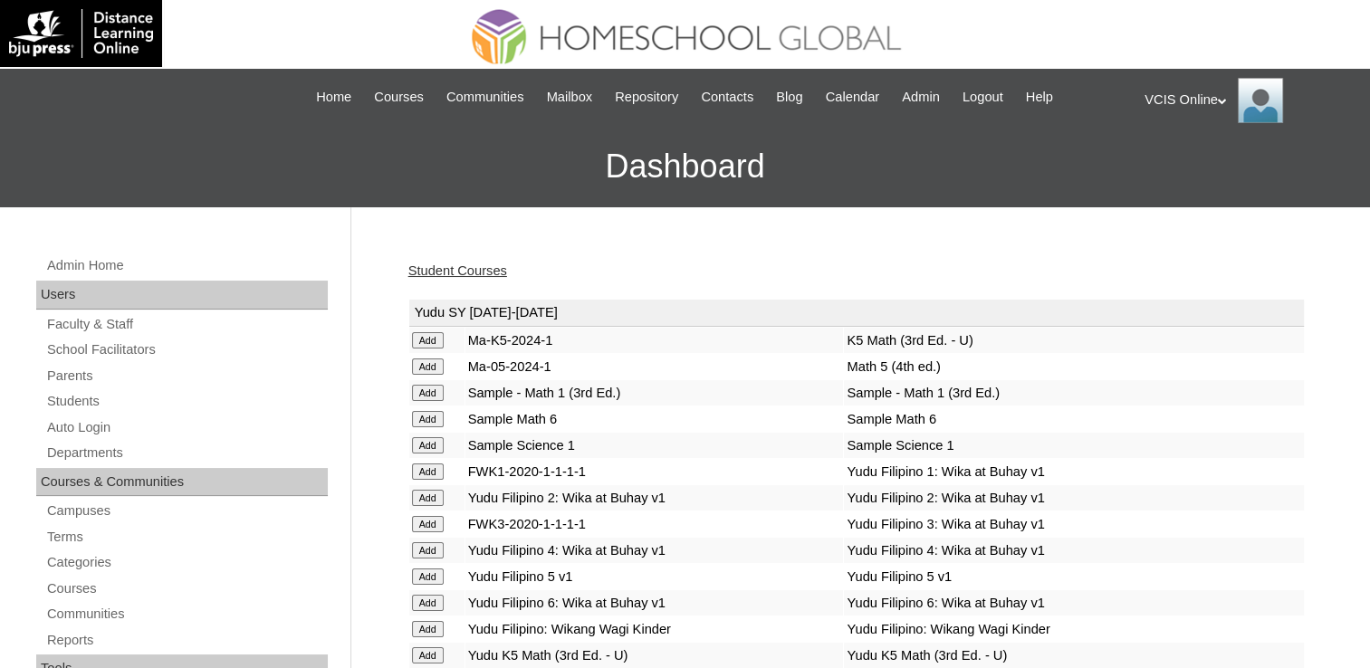
scroll to position [4726, 0]
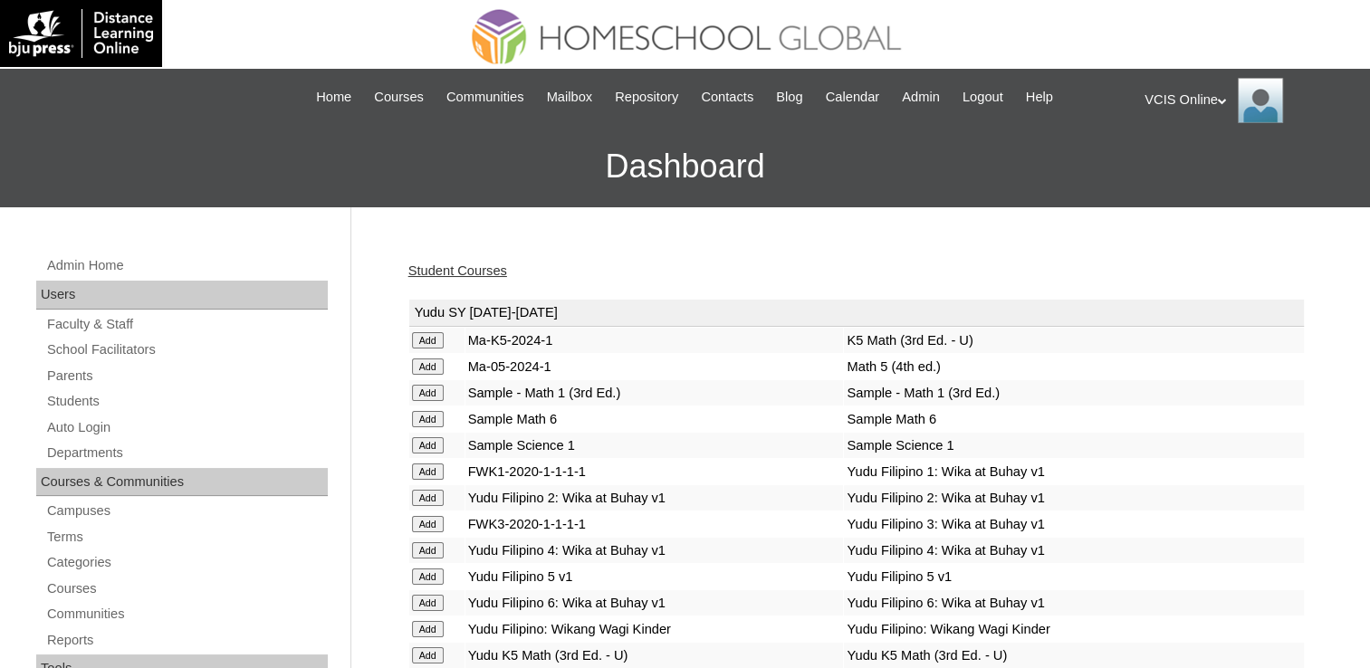
click at [485, 263] on link "Student Courses" at bounding box center [457, 270] width 99 height 14
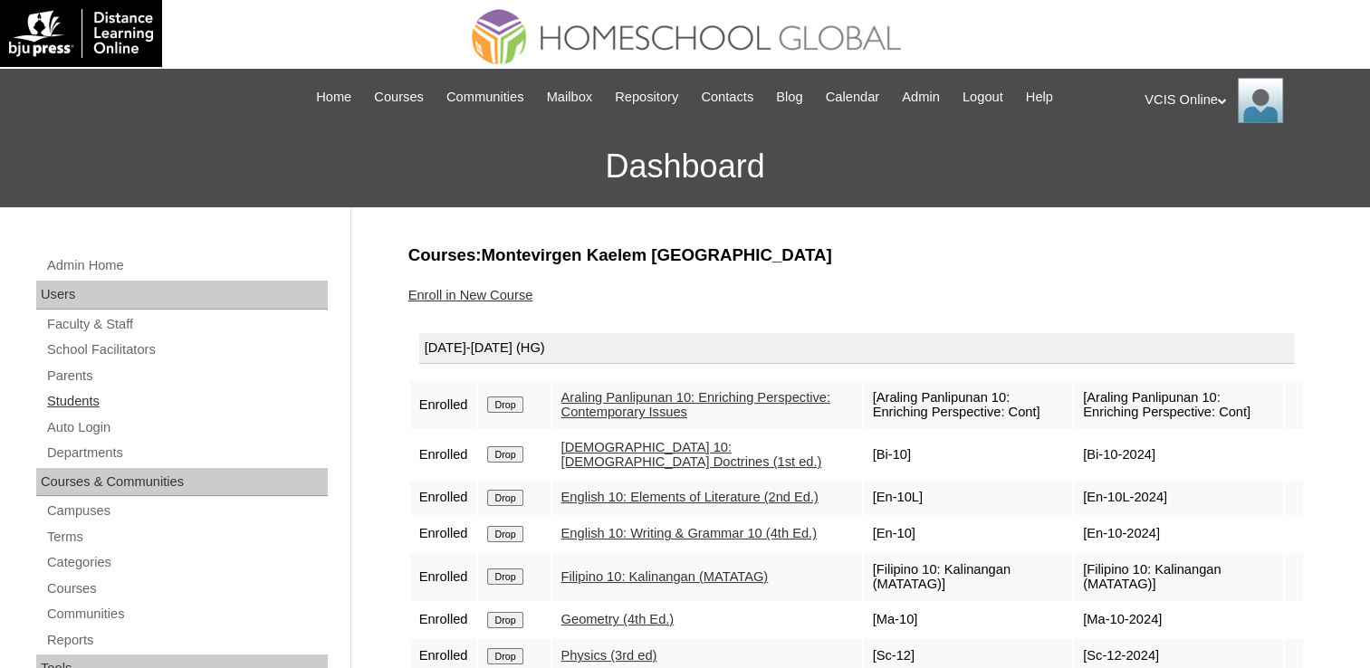
click at [57, 401] on link "Students" at bounding box center [186, 401] width 282 height 23
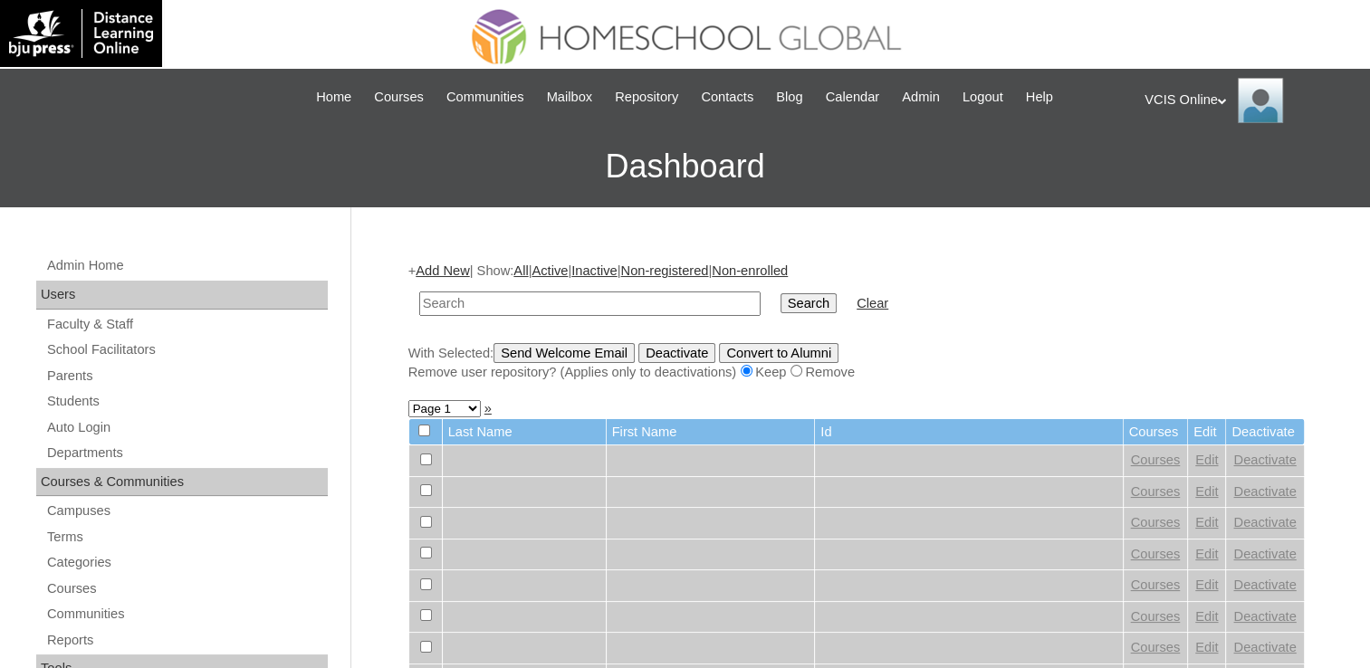
click at [460, 299] on input "text" at bounding box center [589, 304] width 341 height 24
paste input "VCIS028-10A-SA2025"
type input "VCIS028-10A-SA2025"
click at [780, 301] on input "Search" at bounding box center [808, 303] width 56 height 20
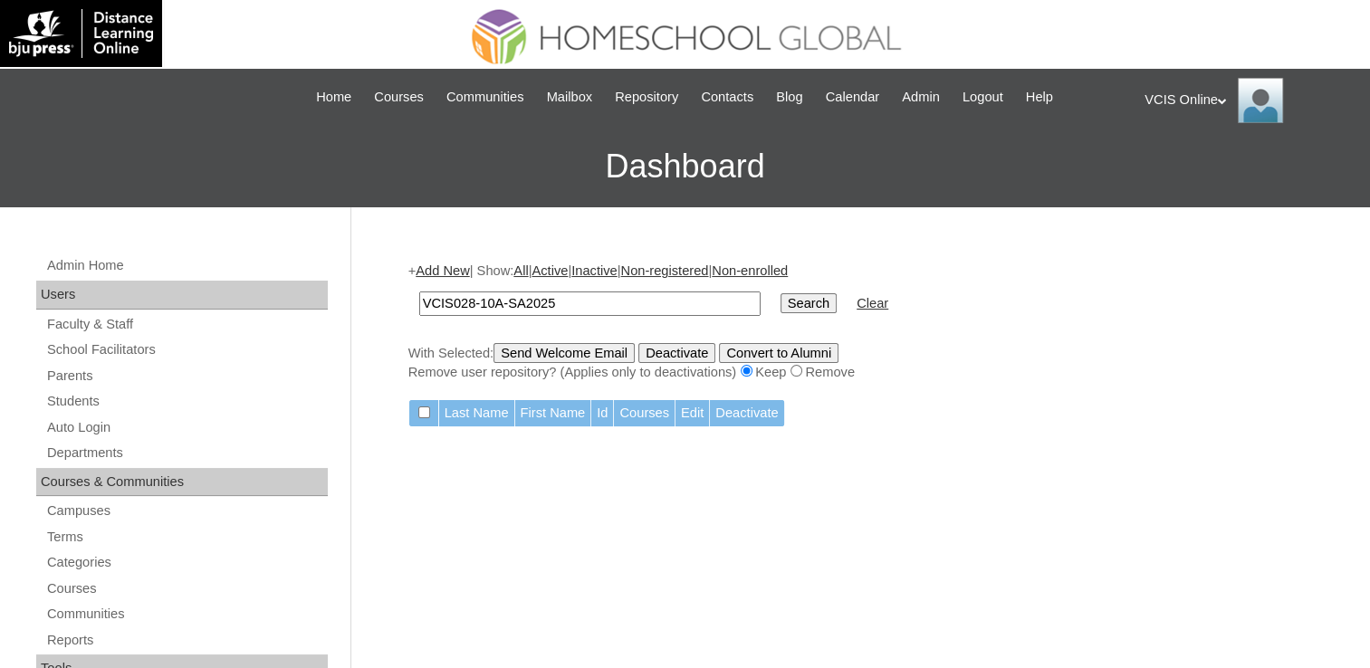
click at [422, 271] on link "Add New" at bounding box center [442, 270] width 53 height 14
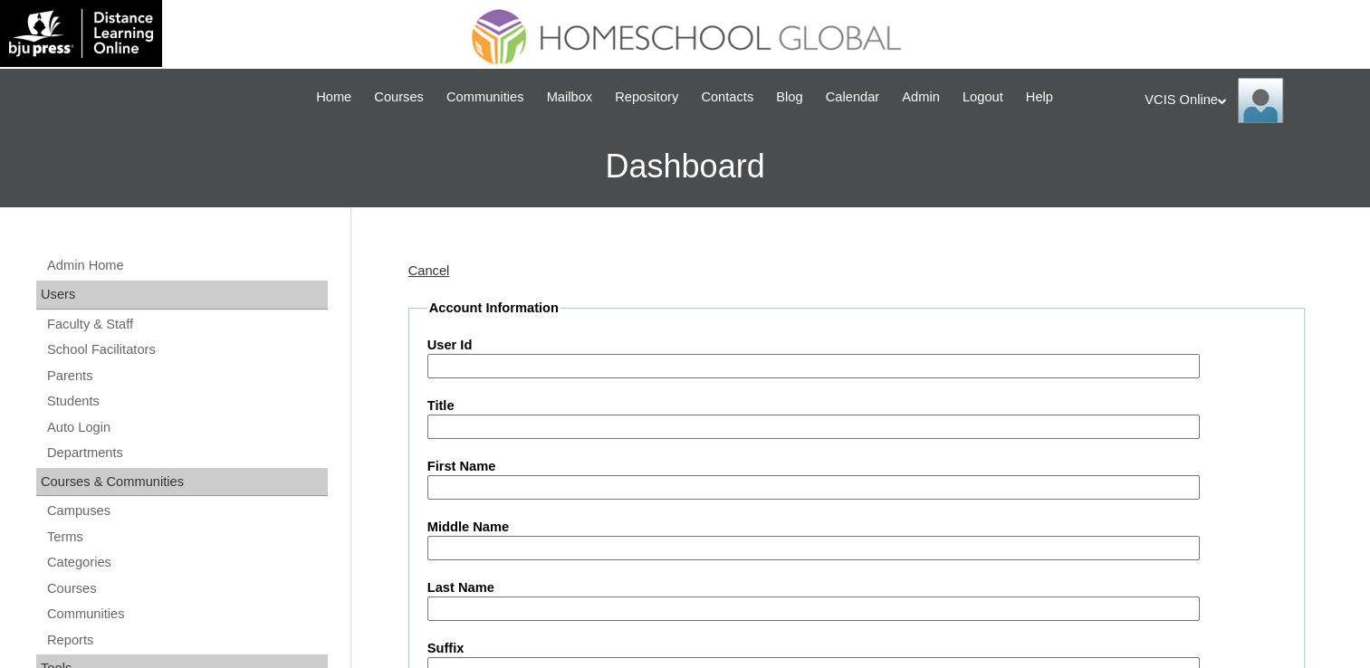
click at [502, 369] on input "User Id" at bounding box center [813, 366] width 772 height 24
paste input "VCIS028-10A-SA2025"
type input "VCIS028-10A-SA2025"
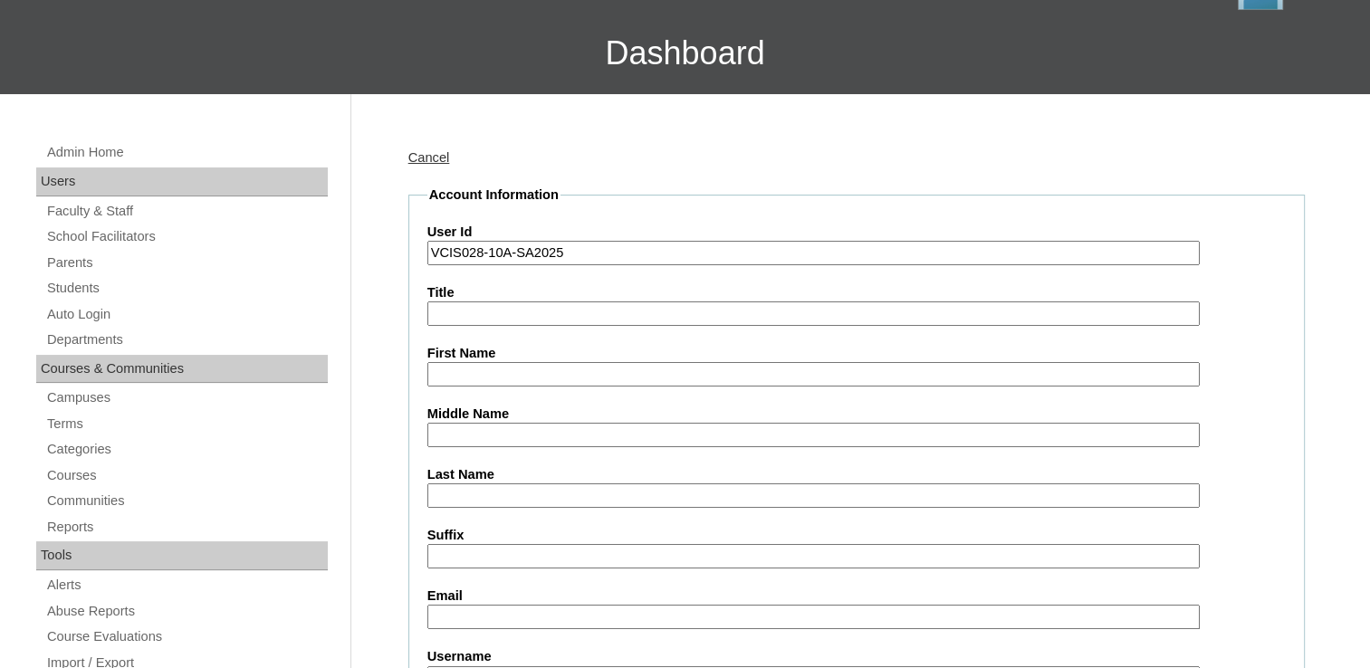
scroll to position [272, 0]
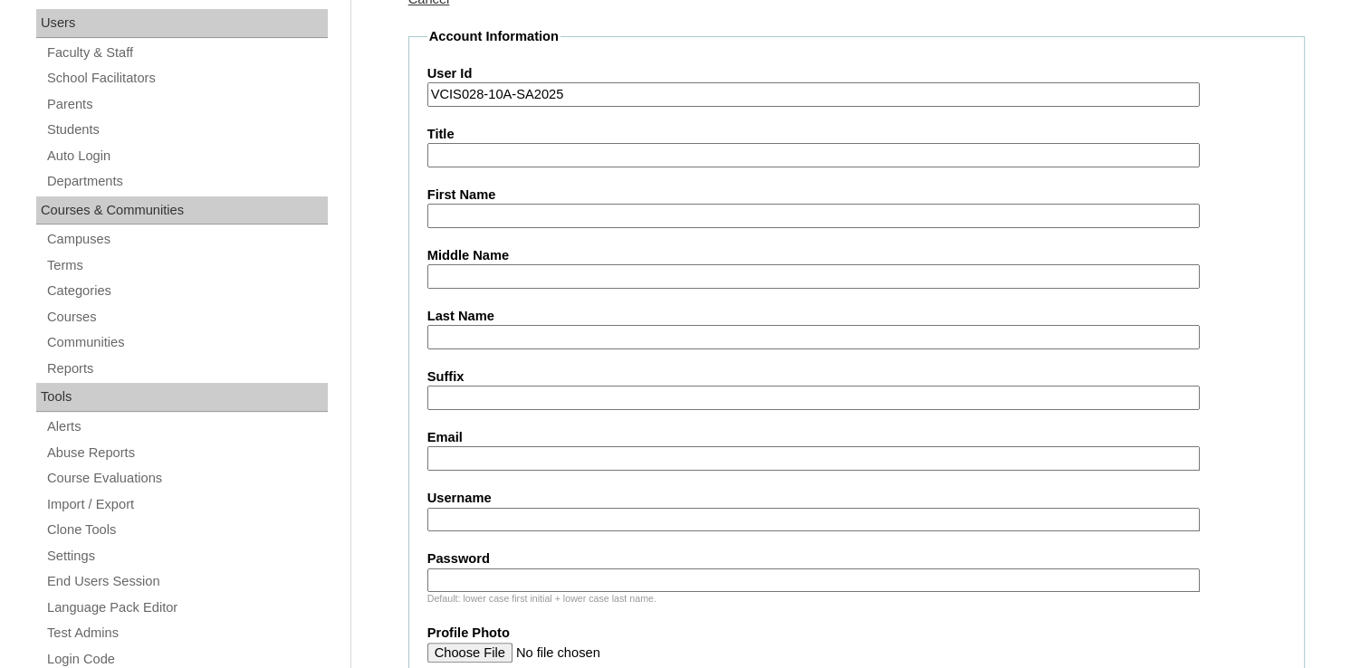
click at [481, 513] on input "Username" at bounding box center [813, 520] width 772 height 24
paste input "louise.galo2025"
type input "louise.galo2025"
click at [517, 574] on input "Password" at bounding box center [813, 581] width 772 height 24
paste input "VBnRuw"
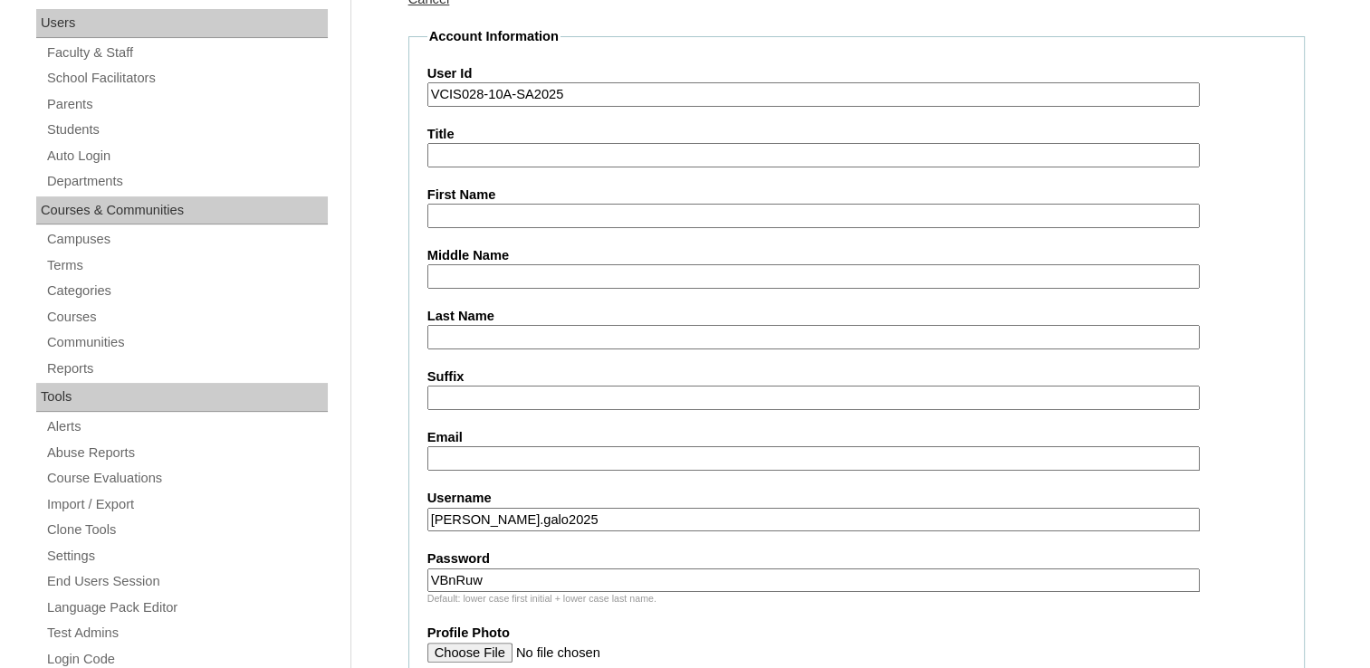
type input "VBnRuw"
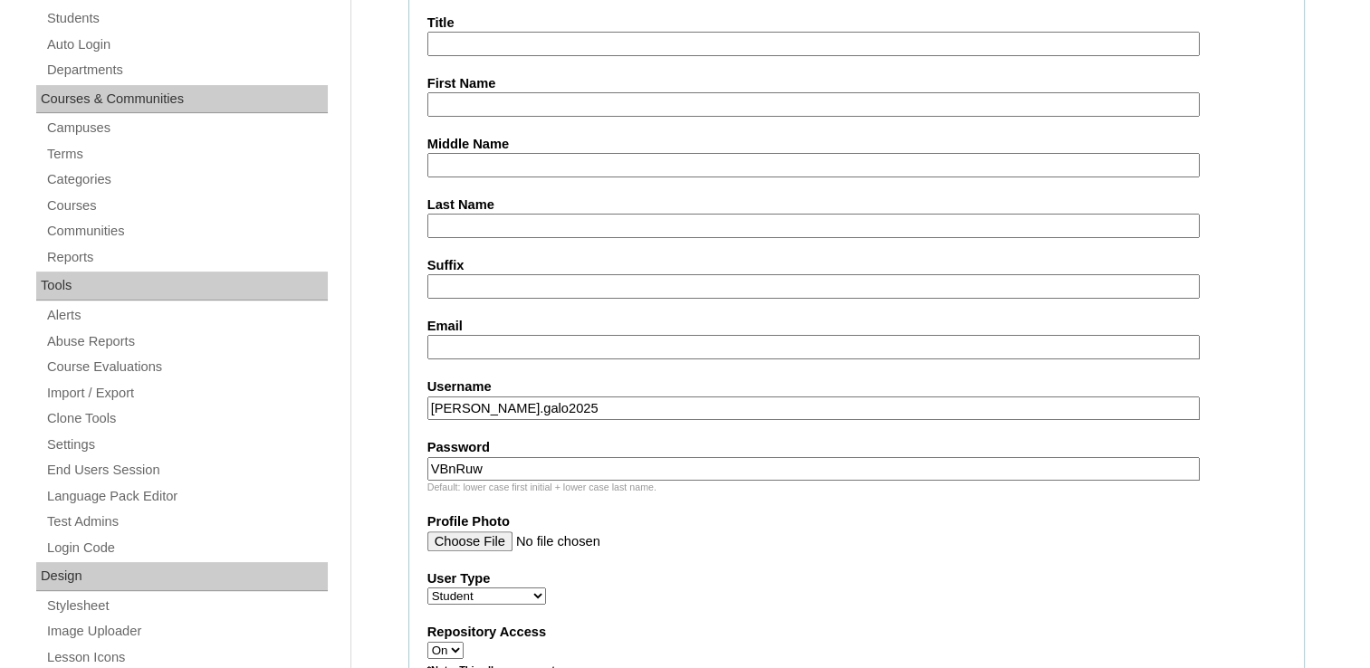
scroll to position [453, 0]
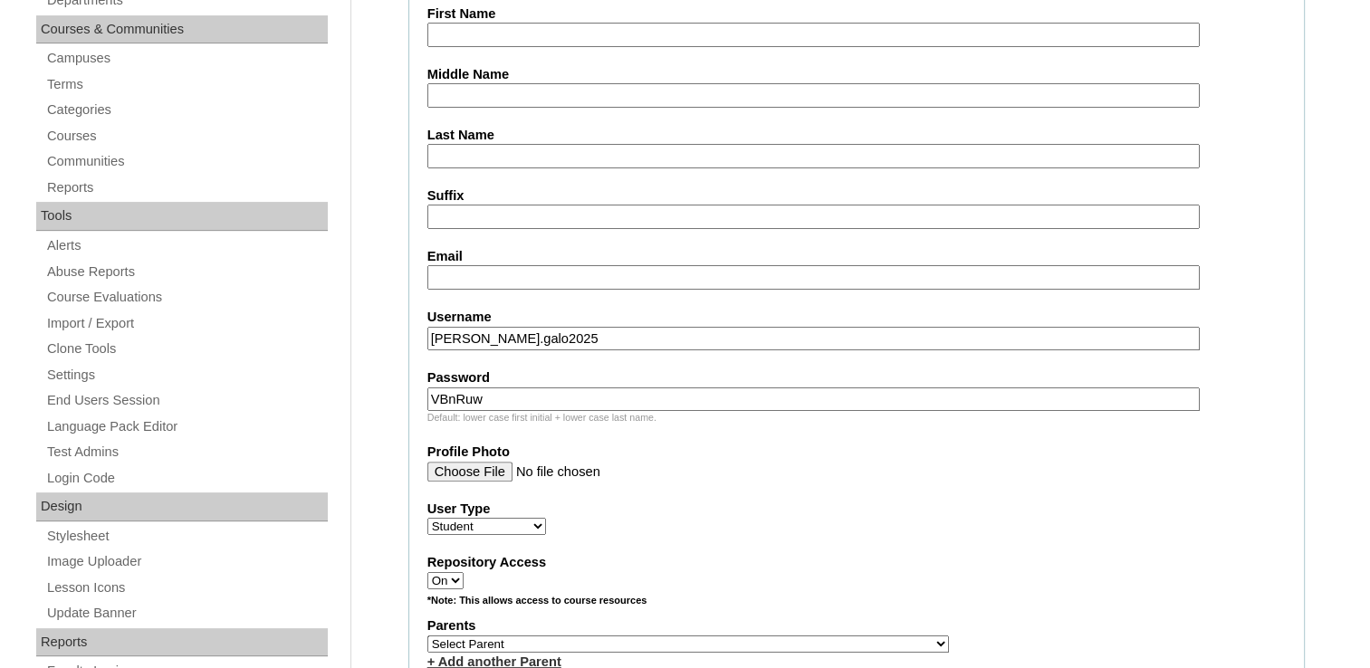
click at [532, 277] on input "Email" at bounding box center [813, 277] width 772 height 24
click at [840, 265] on input "Email" at bounding box center [813, 277] width 772 height 24
click at [856, 283] on input "Email" at bounding box center [813, 277] width 772 height 24
drag, startPoint x: 553, startPoint y: 297, endPoint x: 543, endPoint y: 284, distance: 16.1
click at [551, 296] on fieldset "Account Information User Id VCIS028-10A-SA2025 Title First Name Middle Name Las…" at bounding box center [856, 578] width 896 height 1464
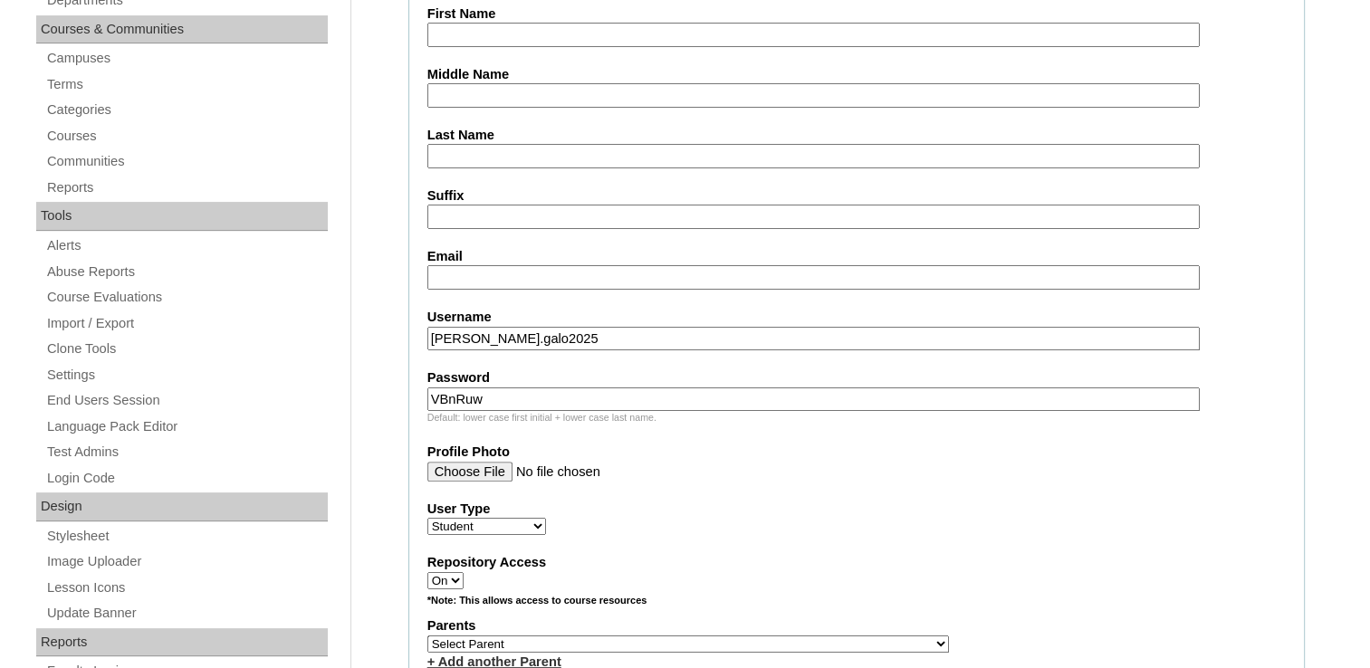
click at [543, 284] on fieldset "Account Information User Id VCIS028-10A-SA2025 Title First Name Middle Name Las…" at bounding box center [856, 578] width 896 height 1464
click at [541, 273] on input "Email" at bounding box center [813, 277] width 772 height 24
paste input "lmgalo.student@vcis.edu.ph"
type input "lmgalo.student@vcis.edu.ph"
click at [981, 483] on fieldset "Account Information User Id VCIS028-10A-SA2025 Title First Name Middle Name Las…" at bounding box center [856, 578] width 896 height 1464
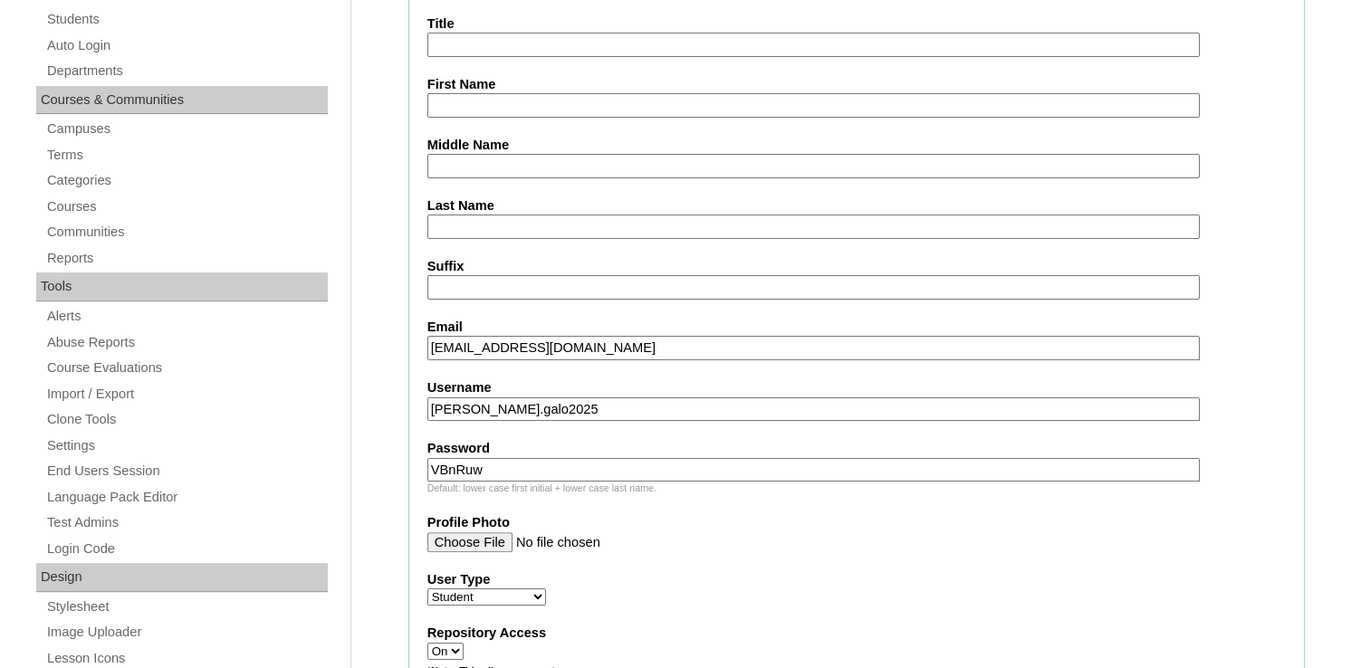
scroll to position [272, 0]
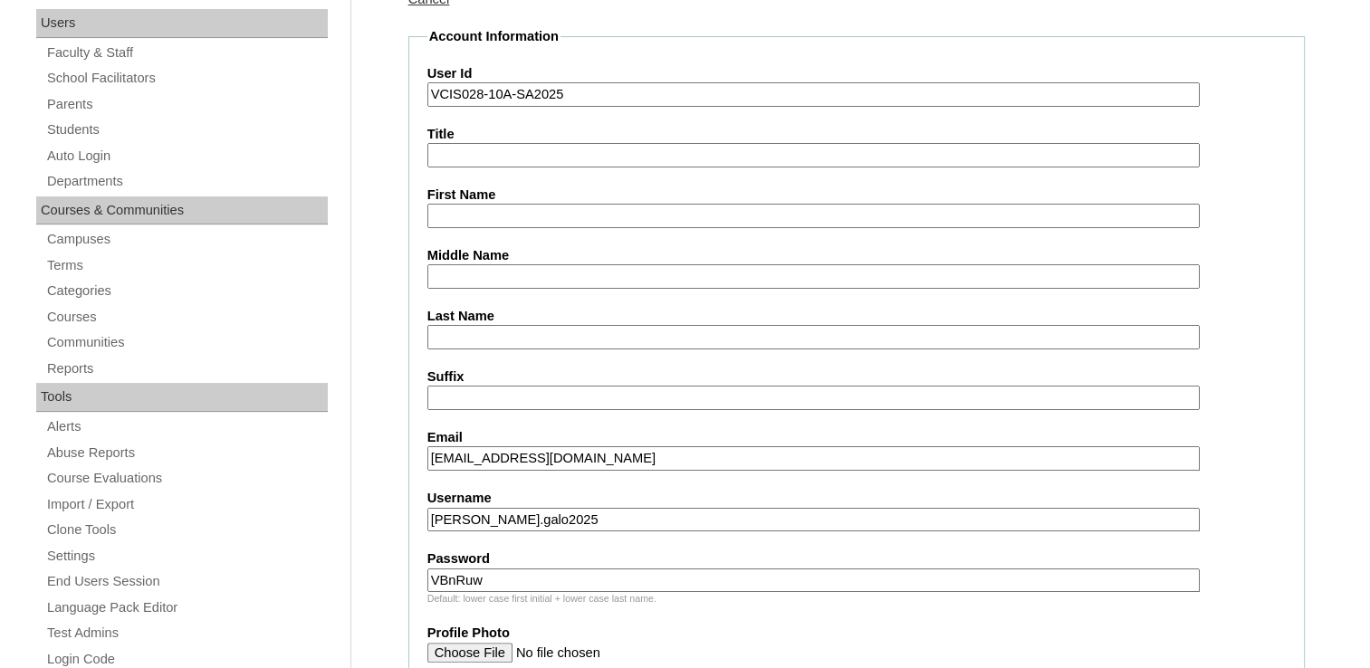
click at [692, 212] on input "First Name" at bounding box center [813, 216] width 772 height 24
click at [461, 158] on input "Title" at bounding box center [813, 155] width 772 height 24
paste input "Louise Maxxi Tautho Galo"
drag, startPoint x: 599, startPoint y: 158, endPoint x: 554, endPoint y: 150, distance: 45.8
click at [554, 150] on input "Louise Maxxi Tautho Galo" at bounding box center [813, 155] width 772 height 24
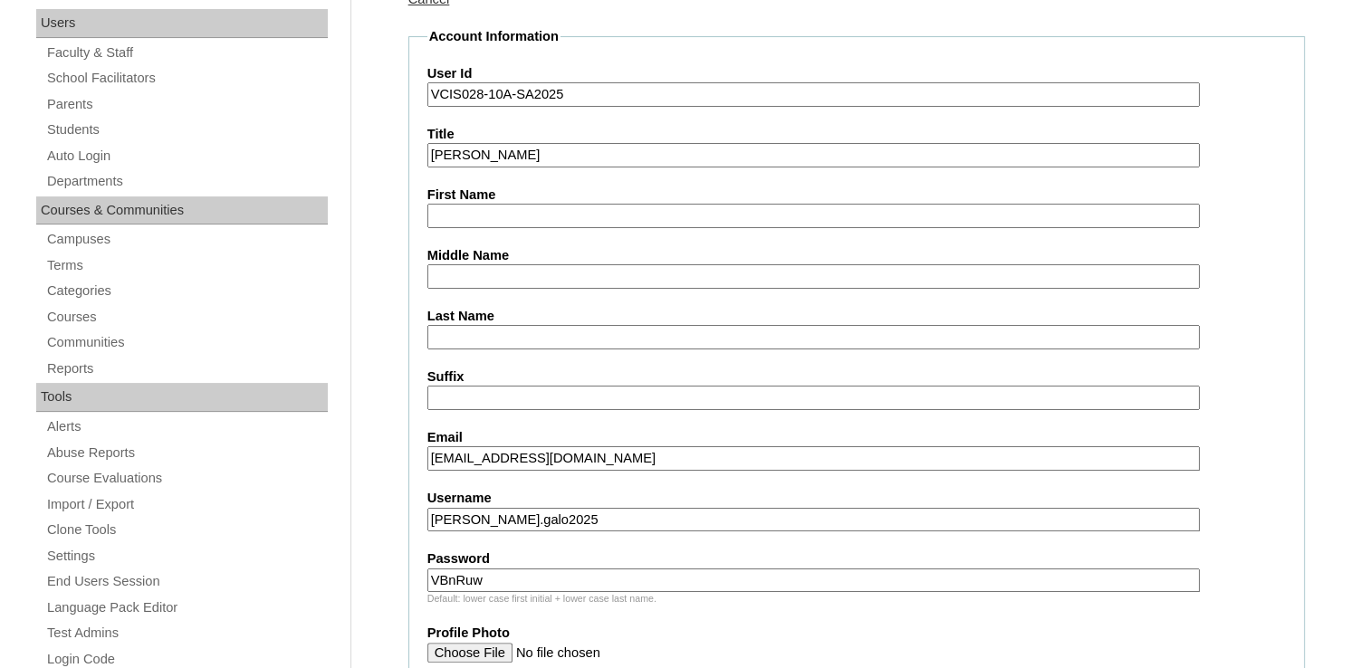
type input "Louise Maxxi Tautho"
click at [455, 344] on input "Last Name" at bounding box center [813, 337] width 772 height 24
paste input "Galo"
type input "Galo"
click at [532, 255] on label "Middle Name" at bounding box center [856, 255] width 858 height 19
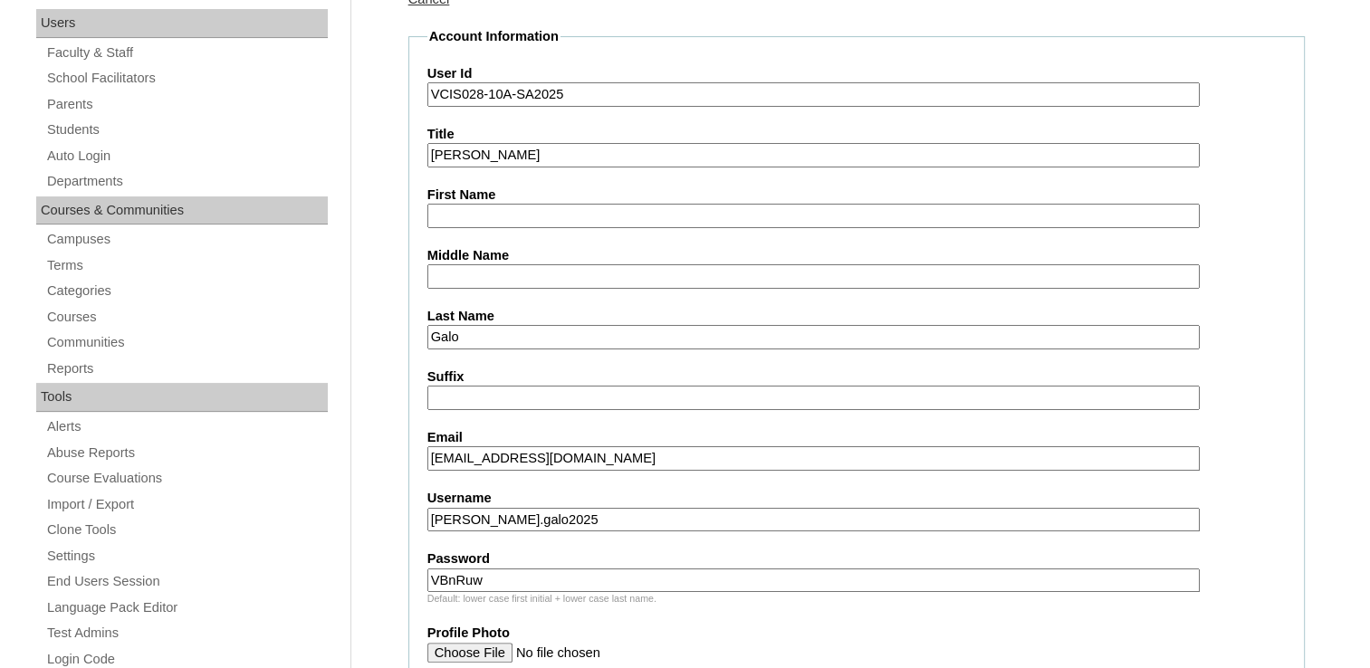
click at [532, 264] on input "Middle Name" at bounding box center [813, 276] width 772 height 24
drag, startPoint x: 576, startPoint y: 158, endPoint x: 512, endPoint y: 159, distance: 64.3
click at [512, 159] on input "Louise Maxxi Tautho" at bounding box center [813, 155] width 772 height 24
type input "Louise Maxxi"
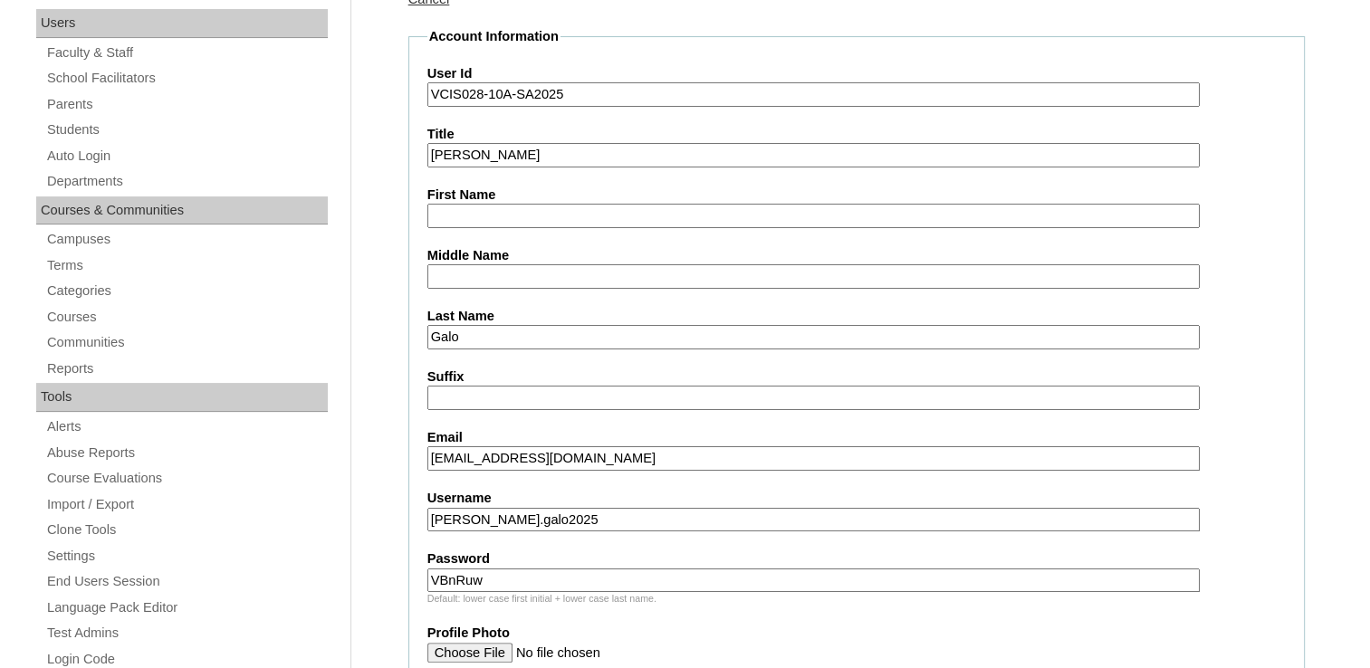
paste input "Tautho"
click at [525, 221] on input "First Name" at bounding box center [813, 216] width 772 height 24
type input "Tautho"
drag, startPoint x: 593, startPoint y: 119, endPoint x: 579, endPoint y: 128, distance: 16.3
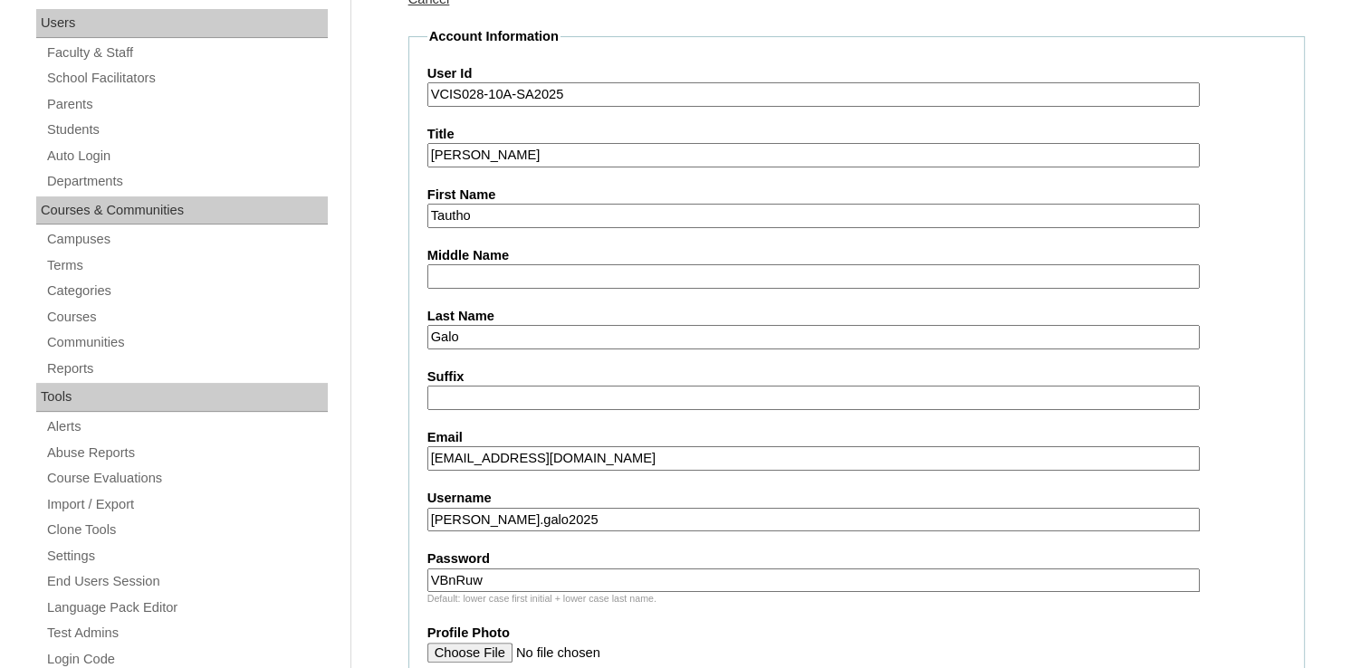
drag, startPoint x: 531, startPoint y: 223, endPoint x: 413, endPoint y: 231, distance: 118.0
paste input "Tautho"
click at [465, 276] on input "Middle Name" at bounding box center [813, 276] width 772 height 24
type input "Tautho"
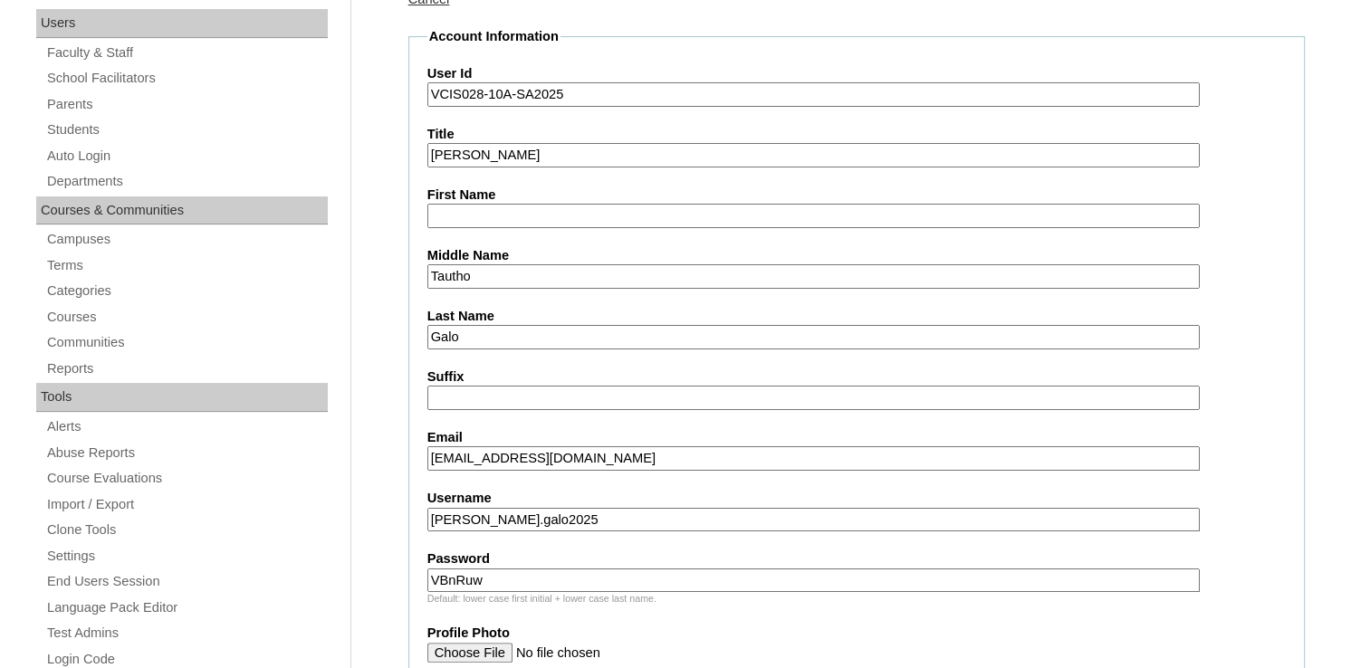
drag, startPoint x: 531, startPoint y: 154, endPoint x: 420, endPoint y: 152, distance: 110.5
click at [492, 224] on input "First Name" at bounding box center [813, 216] width 772 height 24
paste input "Louise Maxxi"
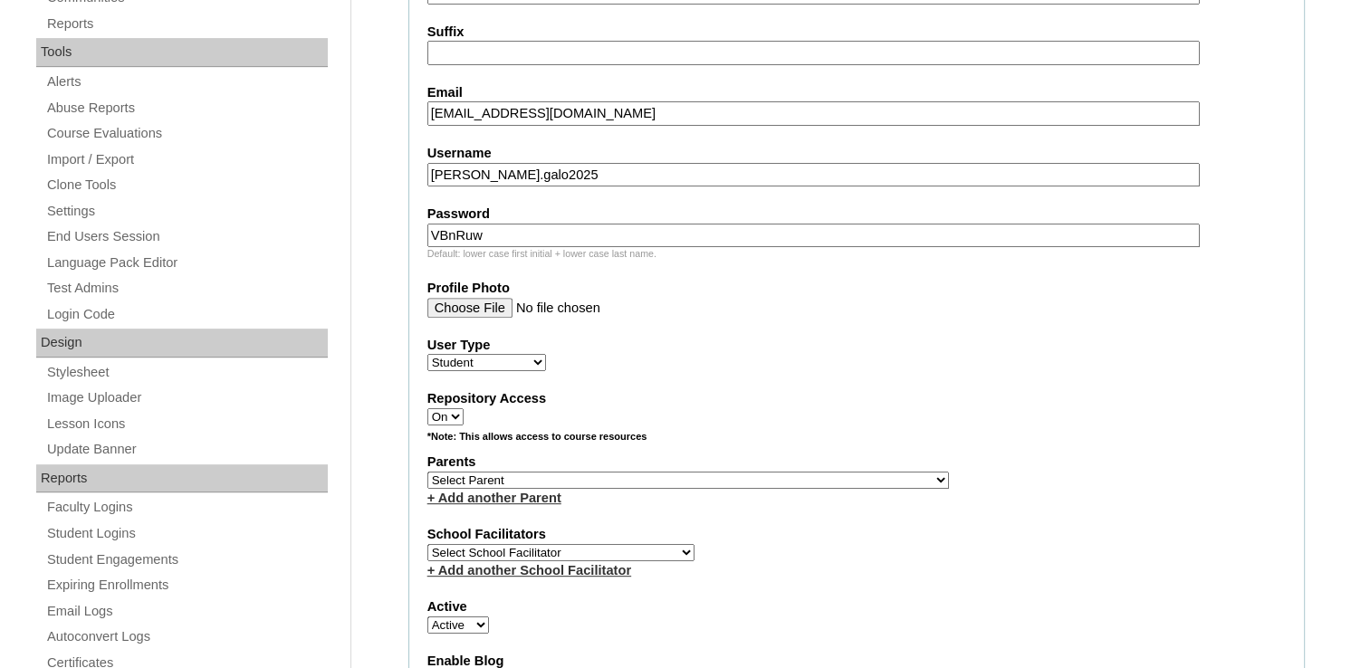
scroll to position [634, 0]
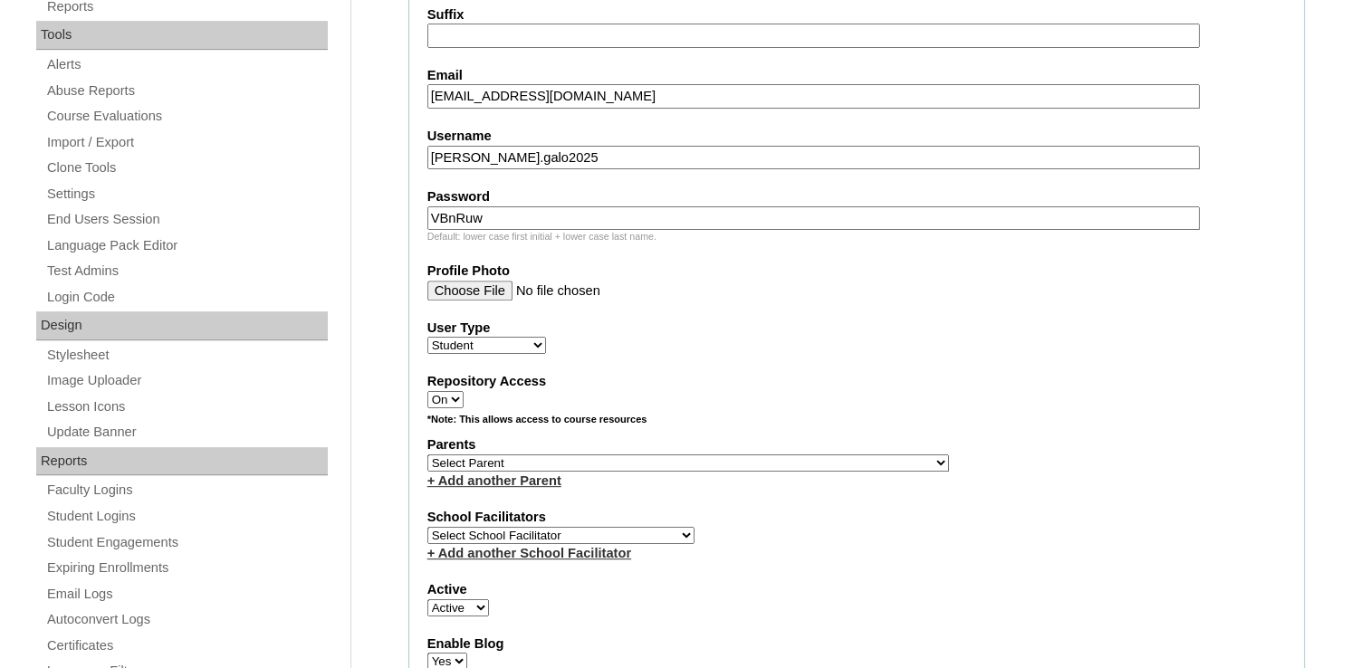
type input "Louise Maxxi"
drag, startPoint x: 507, startPoint y: 451, endPoint x: 516, endPoint y: 443, distance: 12.2
click at [507, 454] on select "Select Parent , , , , , , , , , , , , , , , , , , , , , , , , , , , , , , , , ,…" at bounding box center [687, 462] width 521 height 17
click at [688, 458] on select "Select Parent , , , , , , , , , , , , , , , , , , , , , , , , , , , , , , , , ,…" at bounding box center [687, 462] width 521 height 17
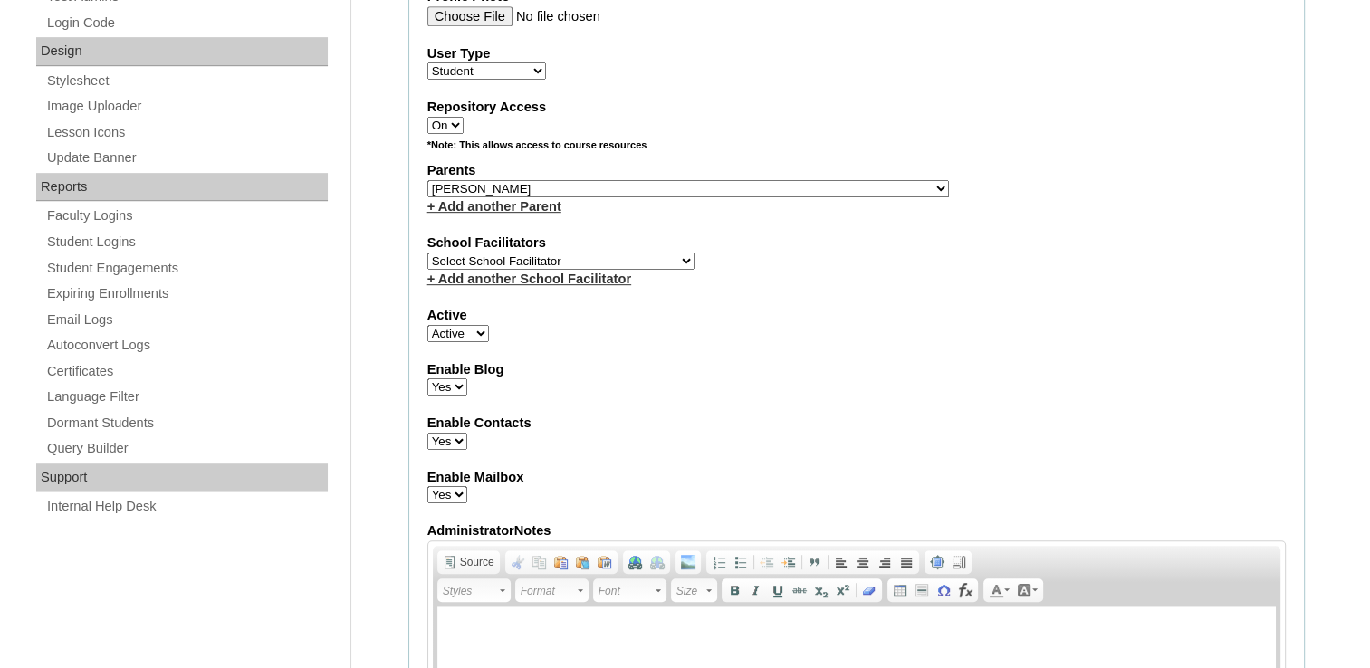
scroll to position [905, 0]
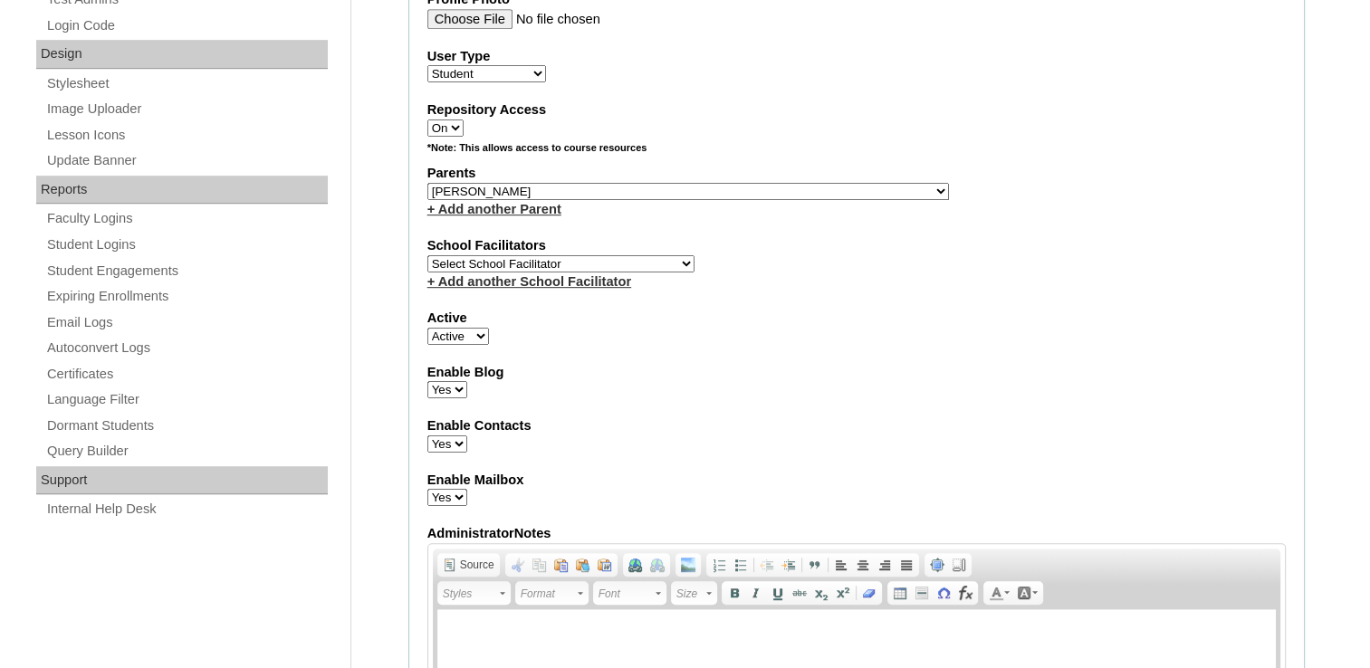
click at [584, 183] on select "Select Parent , , , , , , , , , , , , , , , , , , , , , , , , , , , , , , , , ,…" at bounding box center [687, 191] width 521 height 17
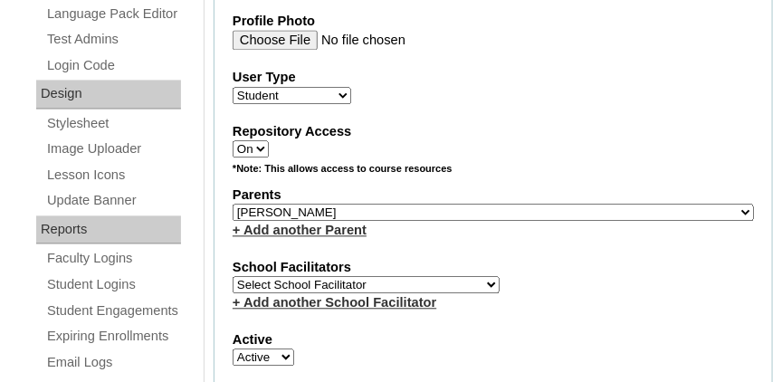
click at [342, 210] on select "Select Parent , , , , , , , , , , , , , , , , , , , , , , , , , , , , , , , , ,…" at bounding box center [493, 212] width 521 height 17
click at [541, 206] on select "Select Parent , , , , , , , , , , , , , , , , , , , , , , , , , , , , , , , , ,…" at bounding box center [493, 212] width 521 height 17
click at [518, 204] on select "Select Parent , , , , , , , , , , , , , , , , , , , , , , , , , , , , , , , , ,…" at bounding box center [493, 212] width 521 height 17
select select "43274"
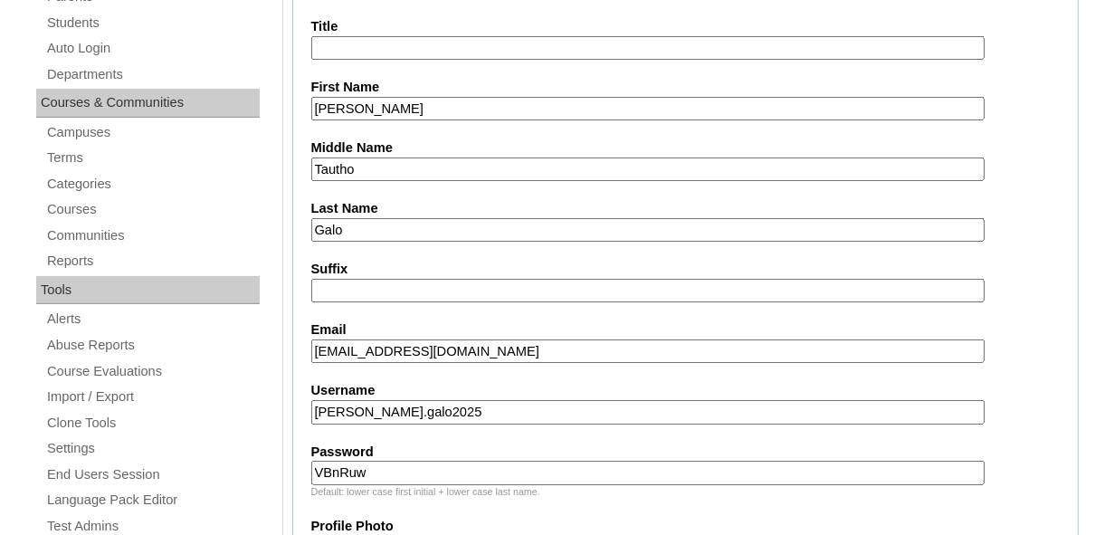
scroll to position [398, 0]
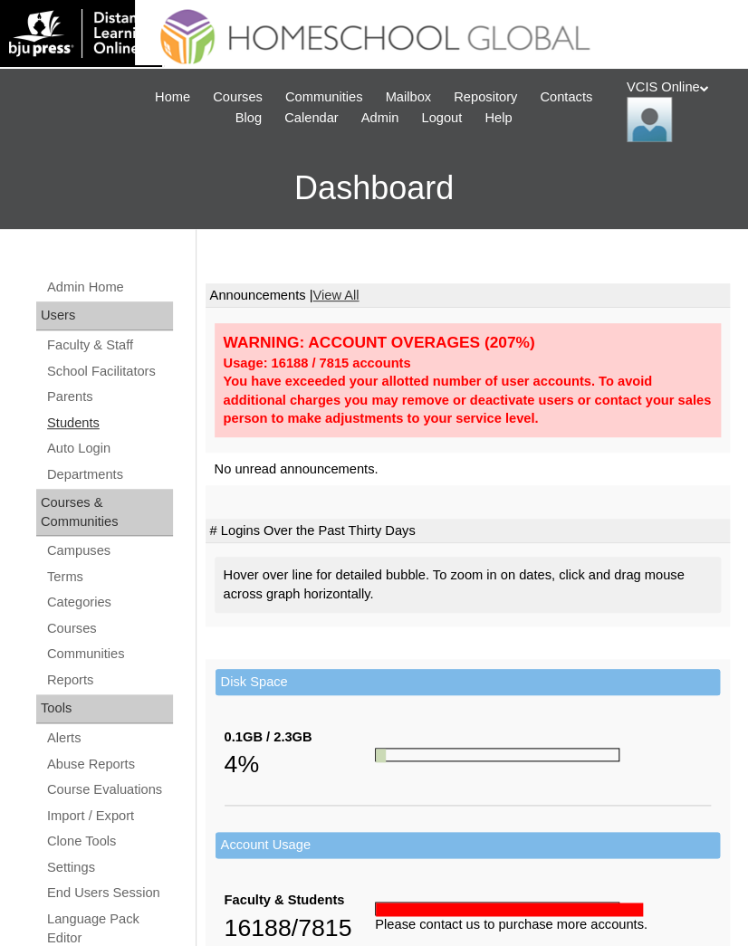
click at [80, 421] on link "Students" at bounding box center [109, 423] width 128 height 23
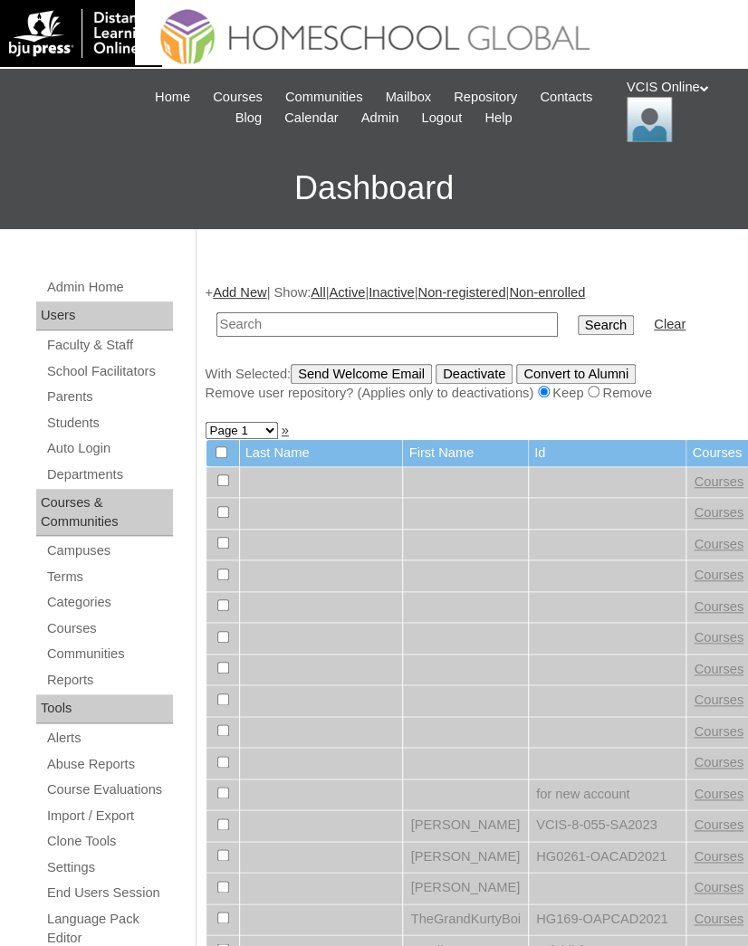
click at [302, 319] on input "text" at bounding box center [386, 324] width 341 height 24
type input "VCIS028-10A-SA2025"
click at [578, 326] on input "Search" at bounding box center [606, 325] width 56 height 20
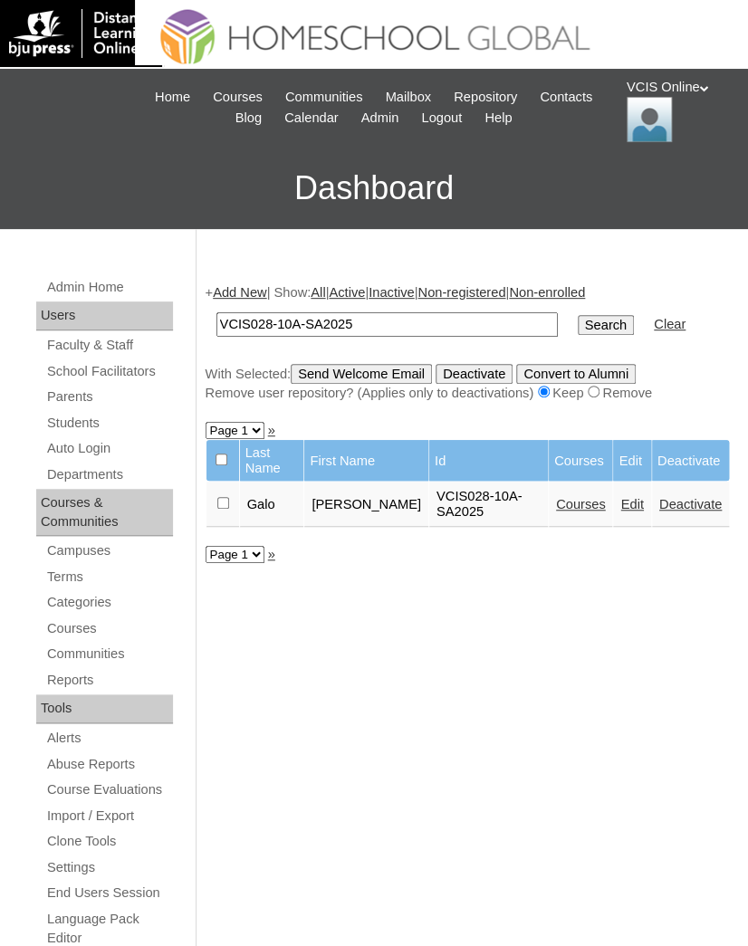
click at [579, 511] on td "Courses" at bounding box center [581, 504] width 64 height 45
click at [584, 506] on link "Courses" at bounding box center [581, 504] width 50 height 14
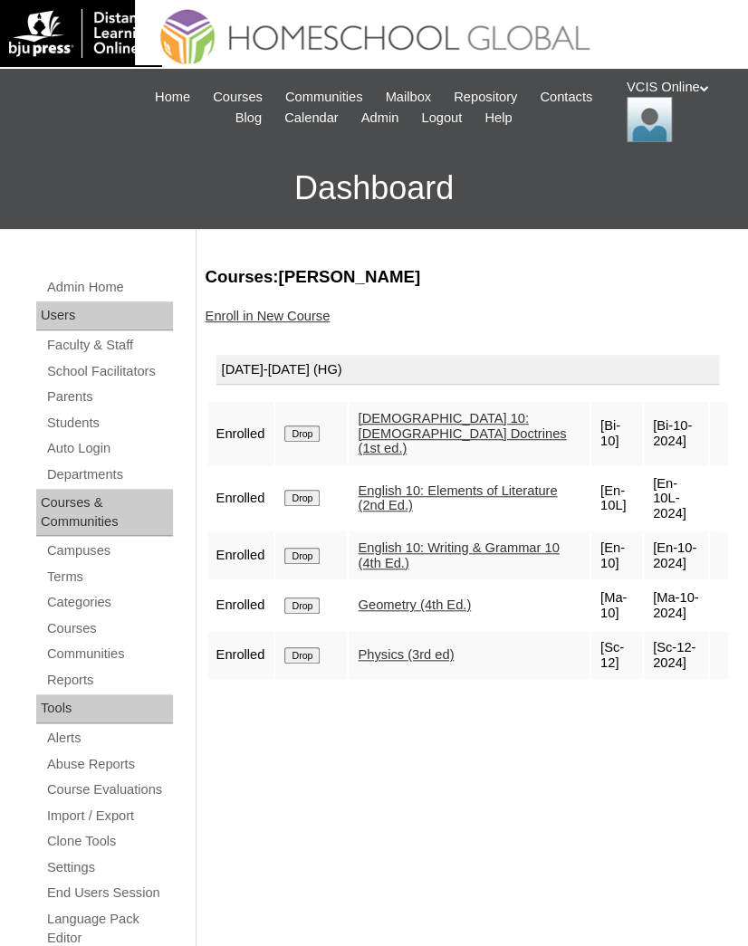
click at [243, 320] on link "Enroll in New Course" at bounding box center [268, 316] width 125 height 14
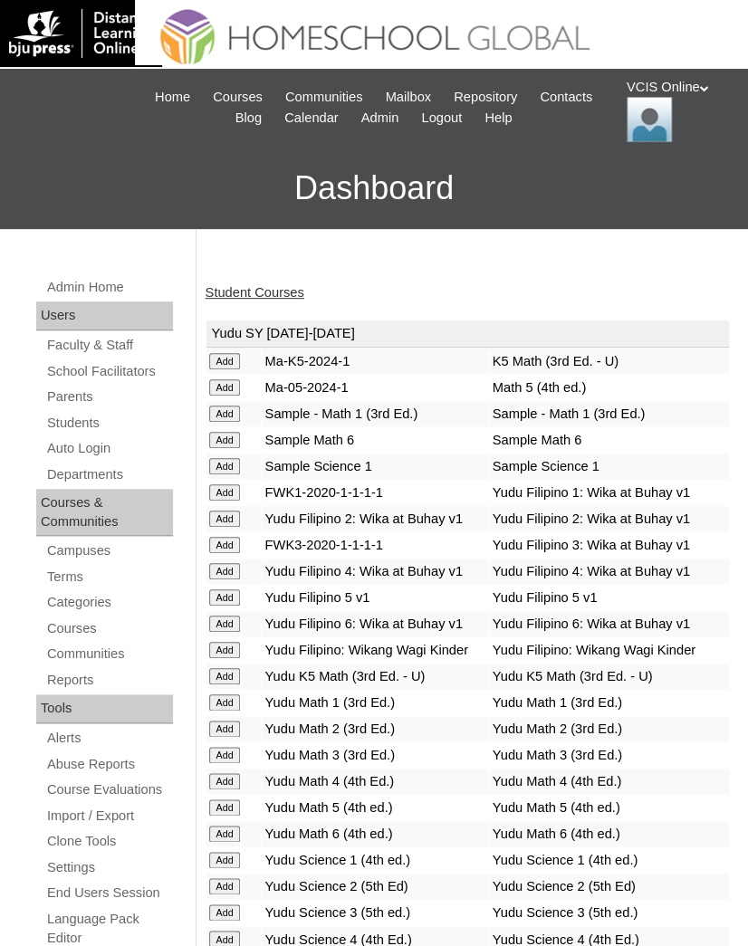
scroll to position [6002, 0]
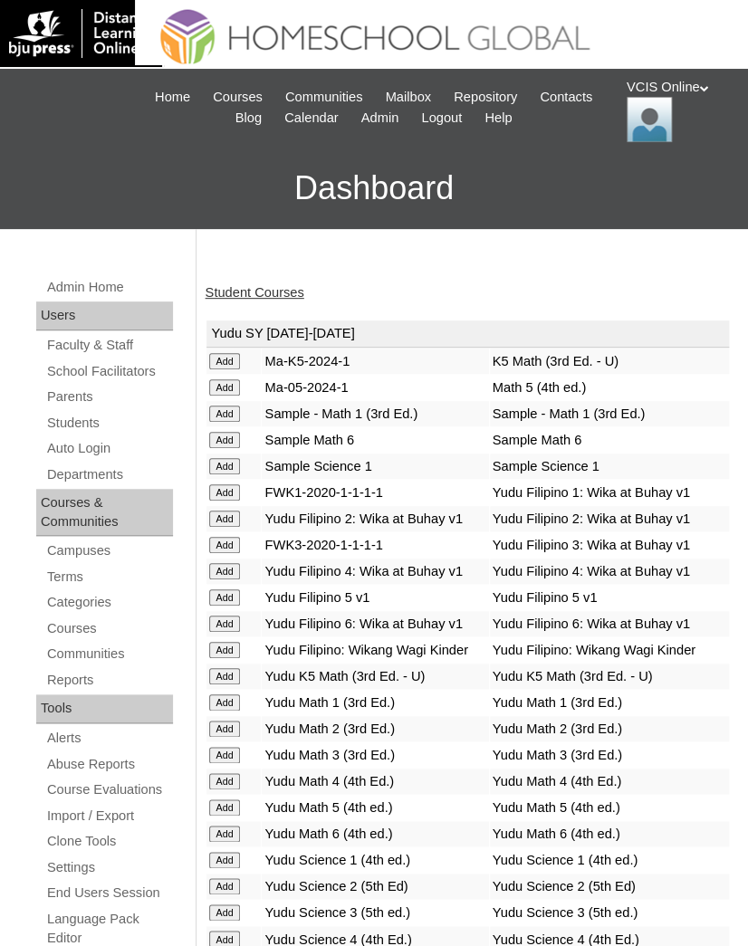
scroll to position [4308, 0]
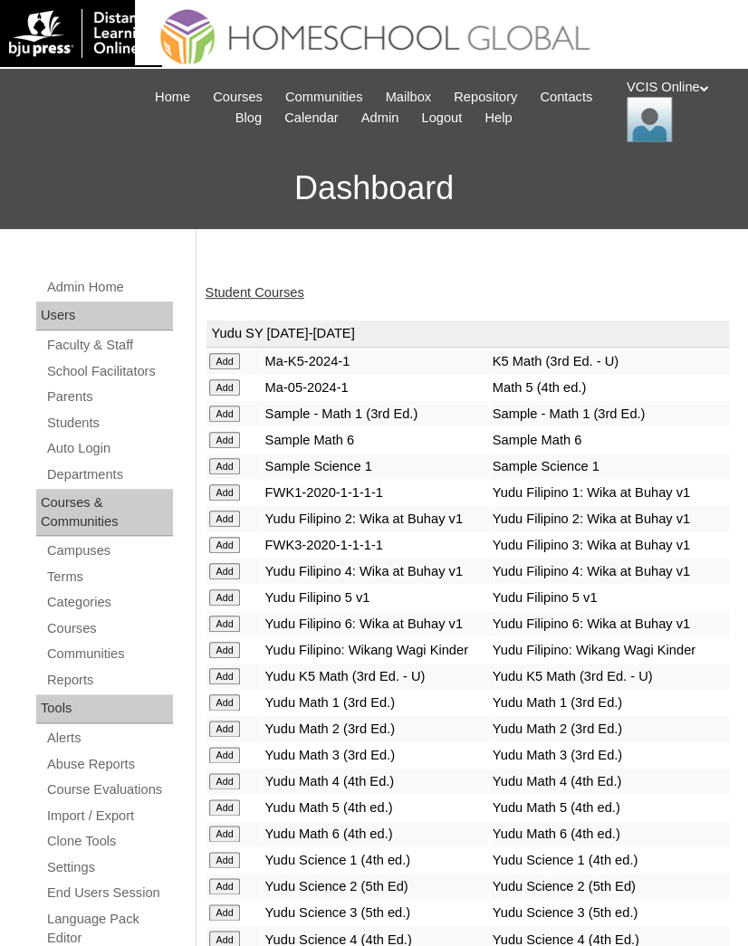
click at [282, 293] on link "Student Courses" at bounding box center [255, 292] width 99 height 14
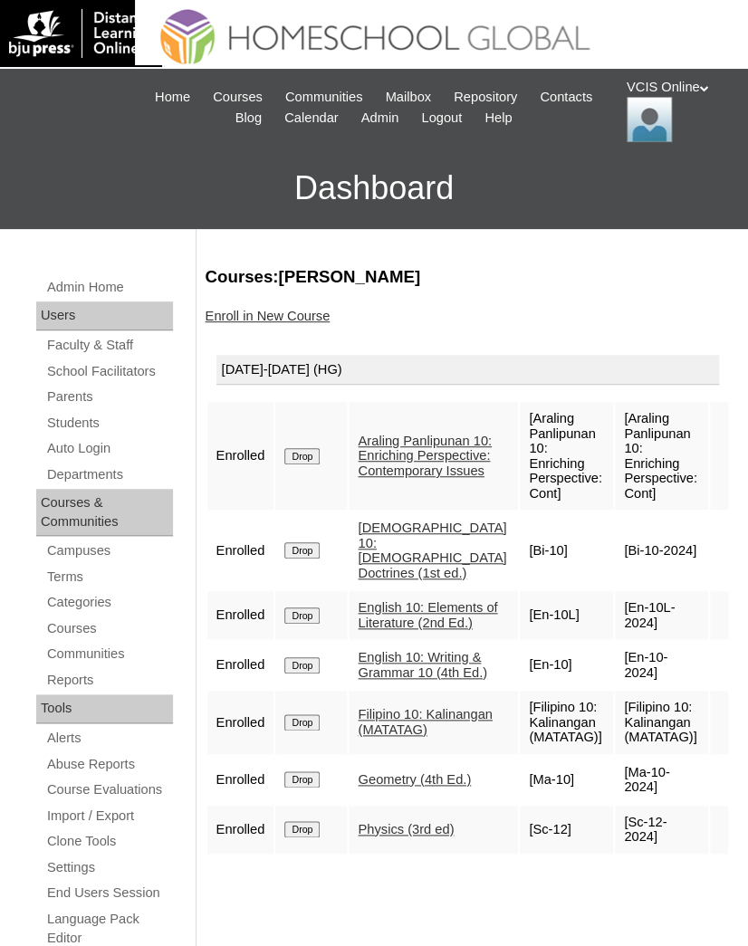
click at [474, 862] on div "Courses:[PERSON_NAME] Enroll in New Course [DATE]-[DATE] (HG) Enrolled Drop Ara…" at bounding box center [463, 899] width 534 height 1268
